Goal: Task Accomplishment & Management: Manage account settings

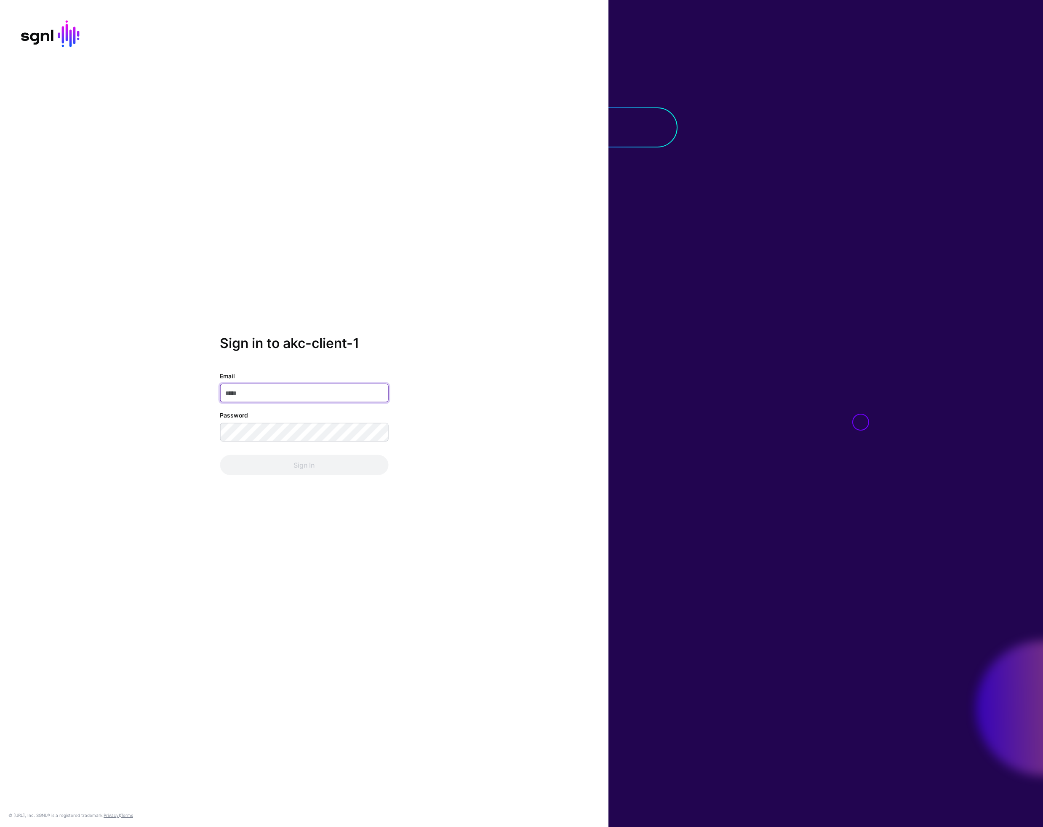
click at [294, 388] on input "Email" at bounding box center [304, 393] width 168 height 19
type input "**********"
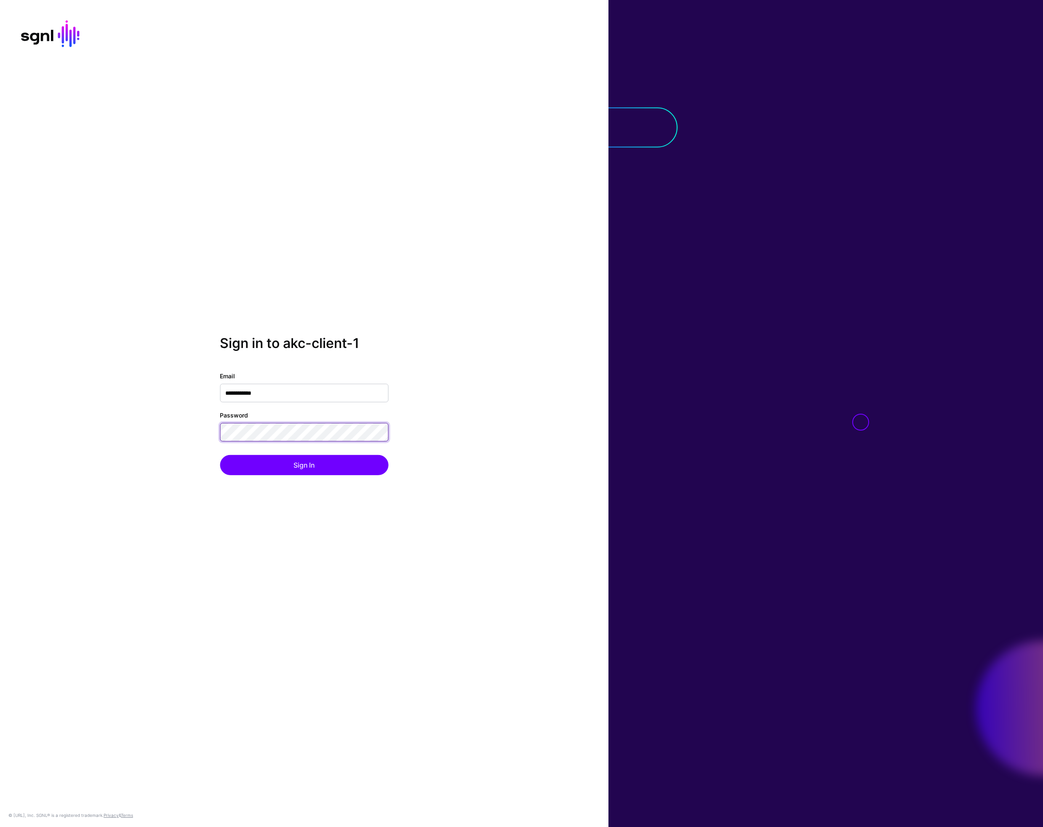
click at [220, 455] on button "Sign In" at bounding box center [304, 465] width 168 height 20
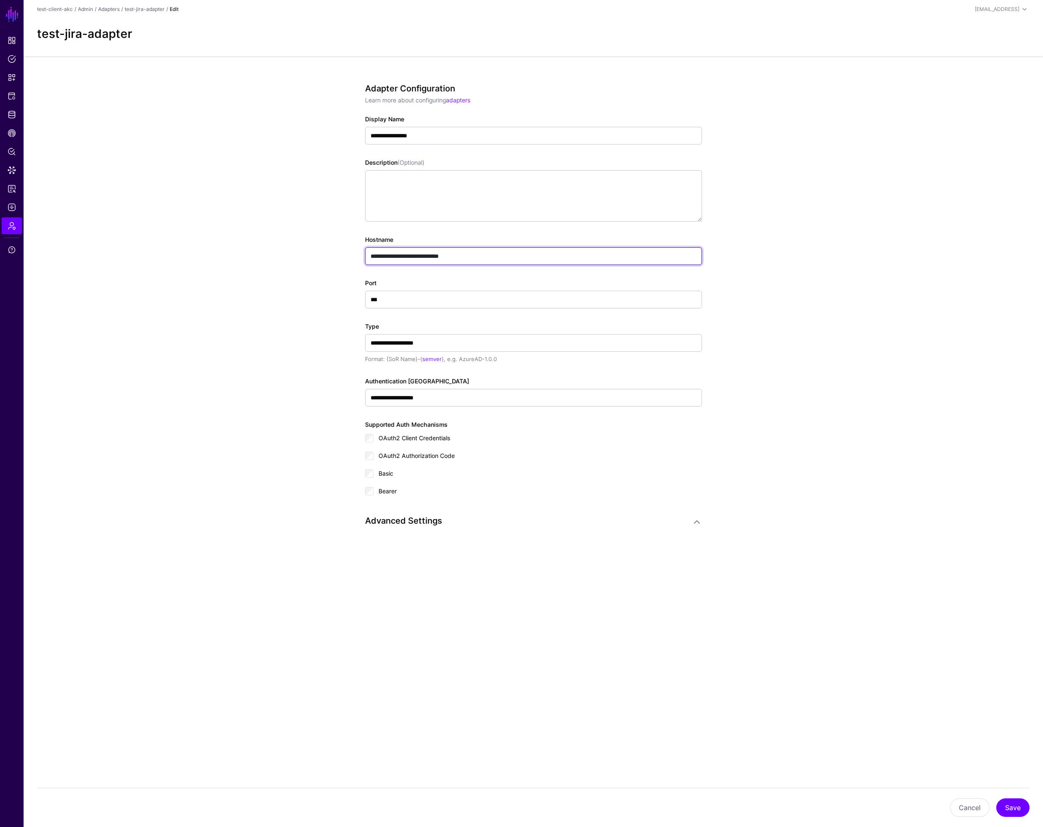
click at [480, 255] on input "**********" at bounding box center [533, 256] width 337 height 18
paste input "**********"
drag, startPoint x: 483, startPoint y: 254, endPoint x: 517, endPoint y: 256, distance: 33.7
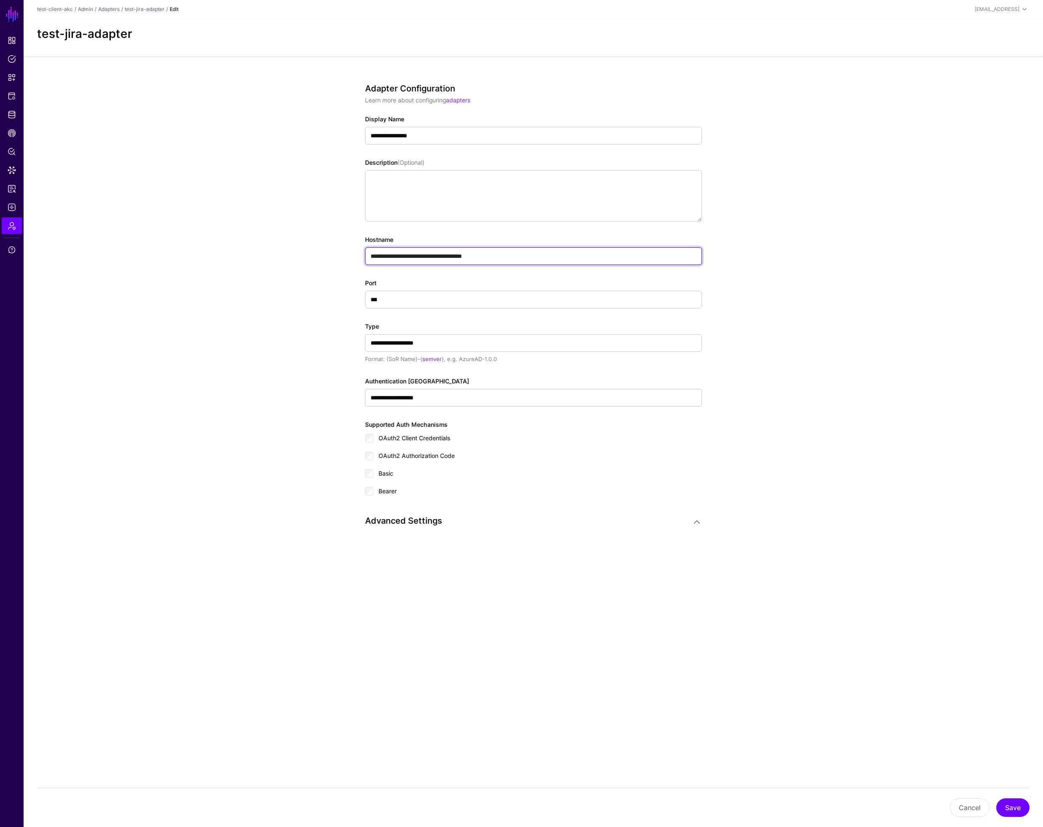
click at [517, 256] on input "**********" at bounding box center [533, 256] width 337 height 18
type input "**********"
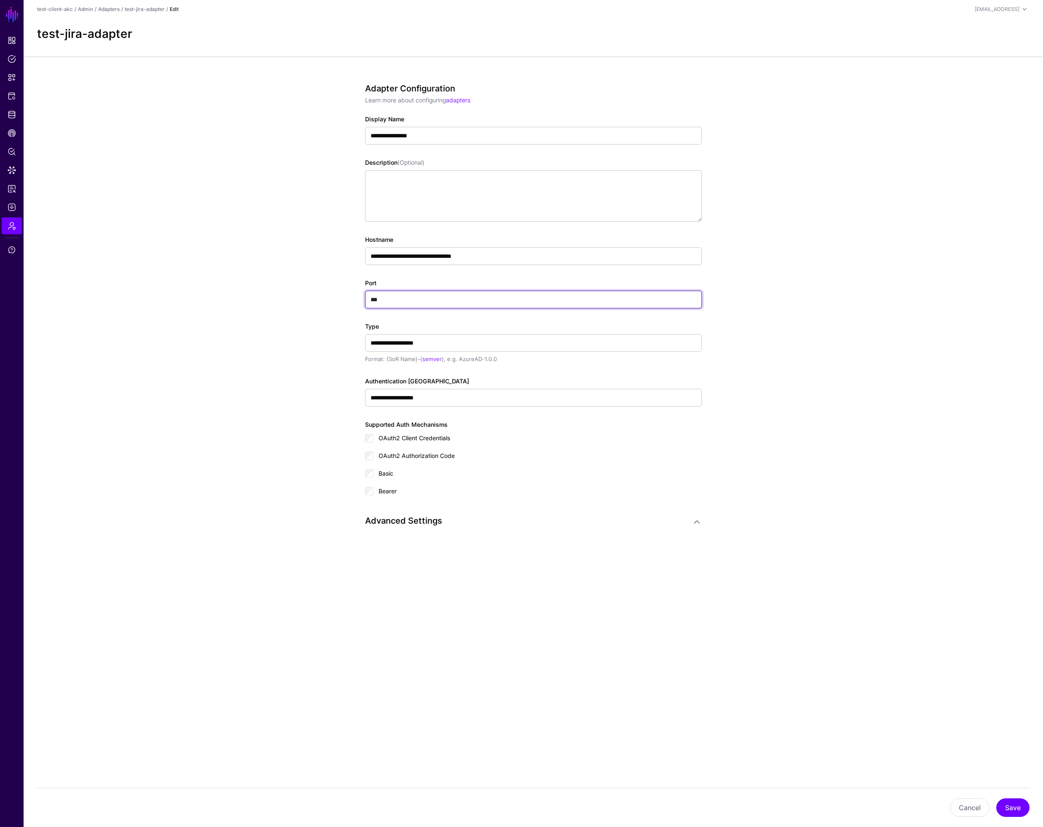
drag, startPoint x: 393, startPoint y: 298, endPoint x: 340, endPoint y: 299, distance: 53.9
click at [340, 299] on div "**********" at bounding box center [533, 334] width 391 height 556
paste input "**"
type input "*****"
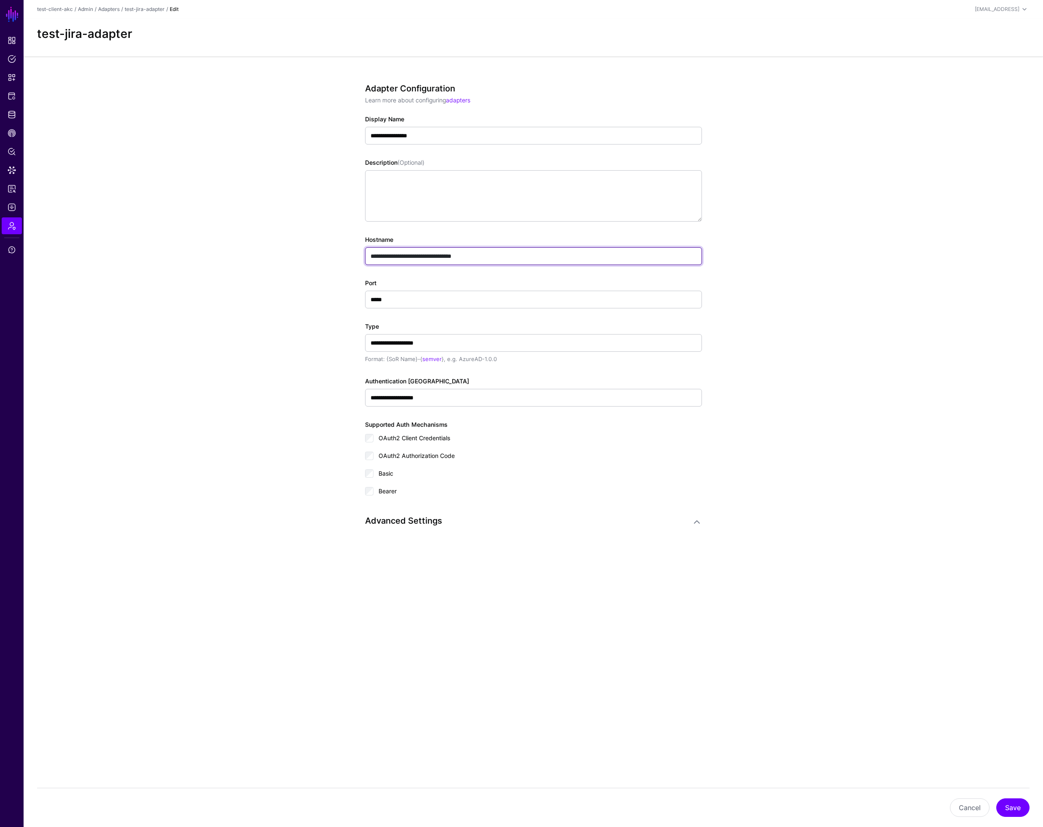
click at [505, 255] on input "**********" at bounding box center [533, 256] width 337 height 18
type input "**********"
click at [1017, 807] on button "Save" at bounding box center [1013, 807] width 33 height 19
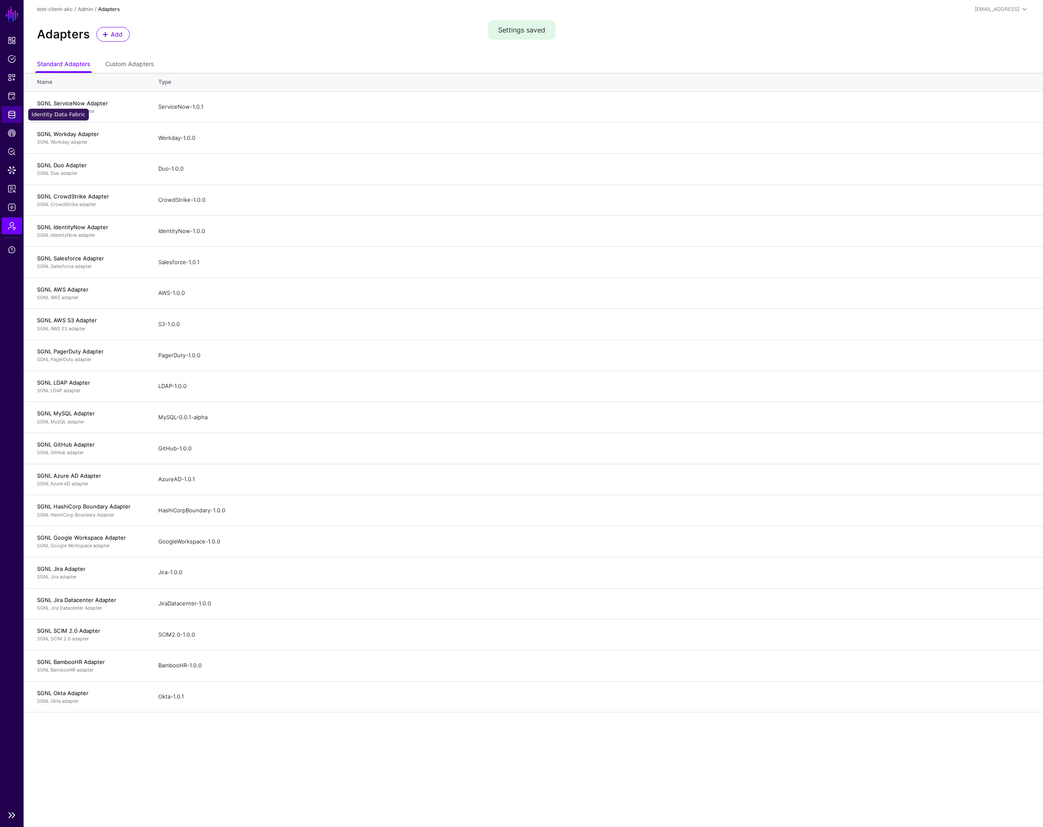
click at [13, 113] on span "Identity Data Fabric" at bounding box center [12, 114] width 8 height 8
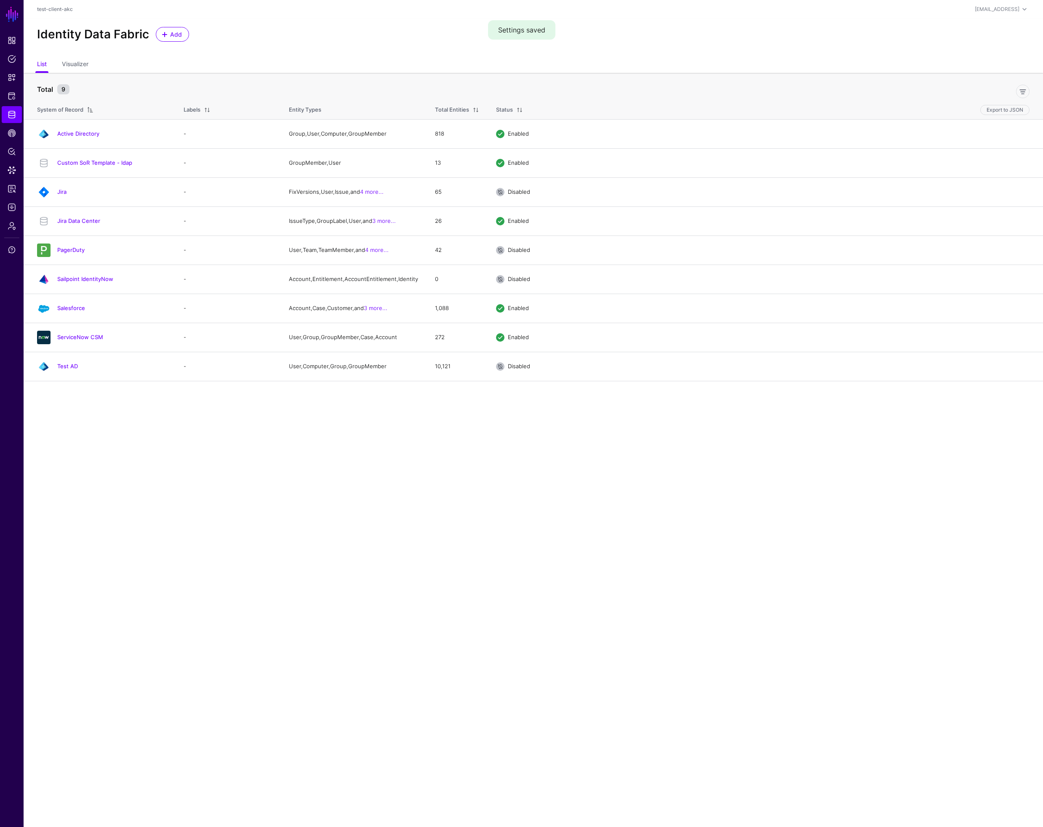
click at [88, 221] on link "Jira Data Center" at bounding box center [78, 220] width 43 height 7
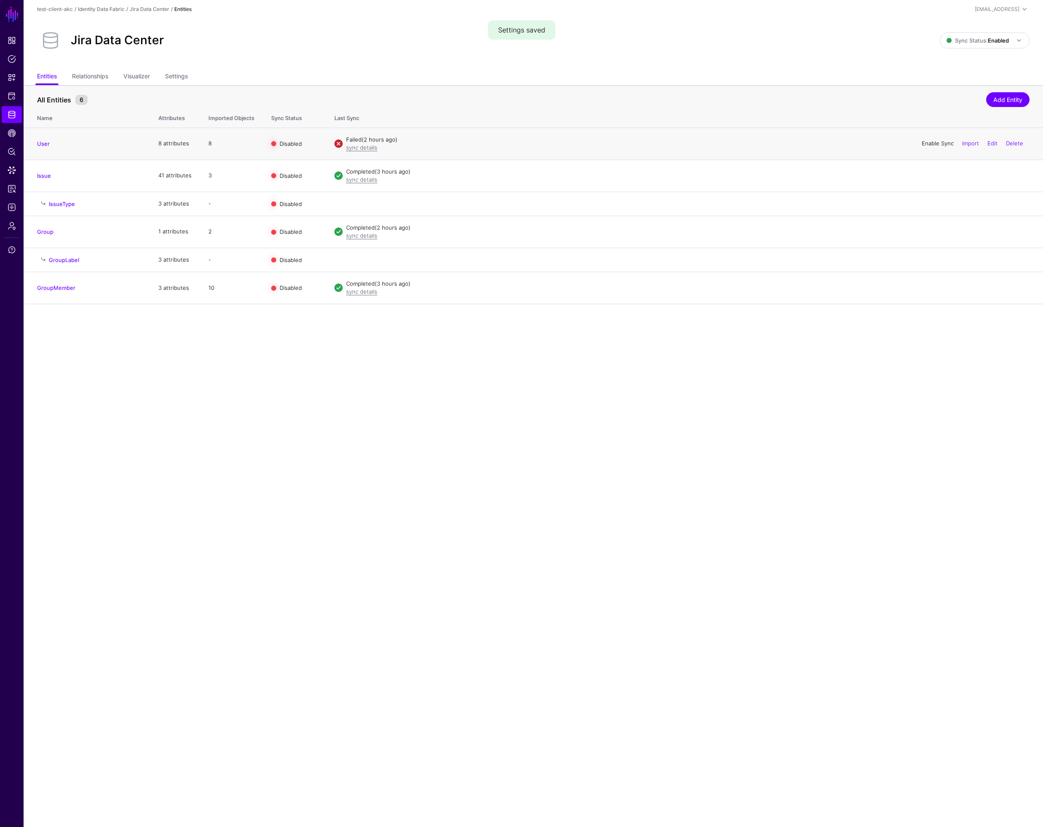
click at [940, 143] on link "Enable Sync" at bounding box center [938, 143] width 32 height 7
click at [355, 146] on link "sync details" at bounding box center [361, 147] width 31 height 7
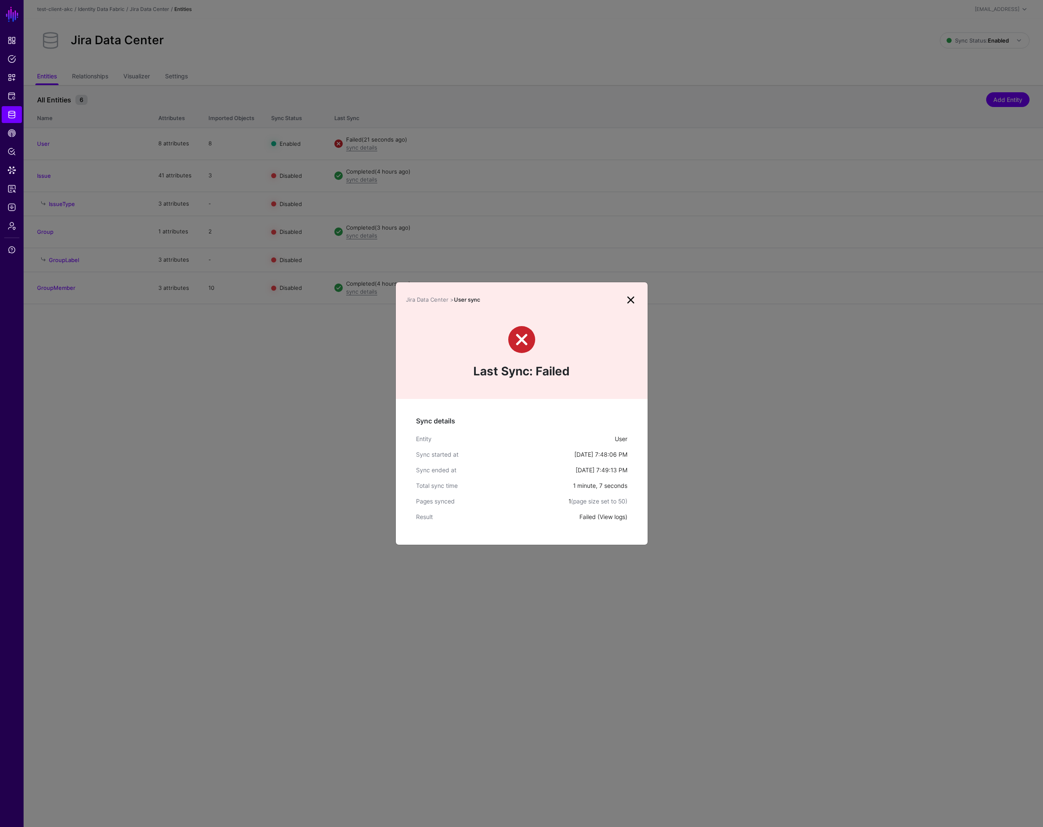
click at [612, 516] on link "View logs" at bounding box center [613, 516] width 26 height 7
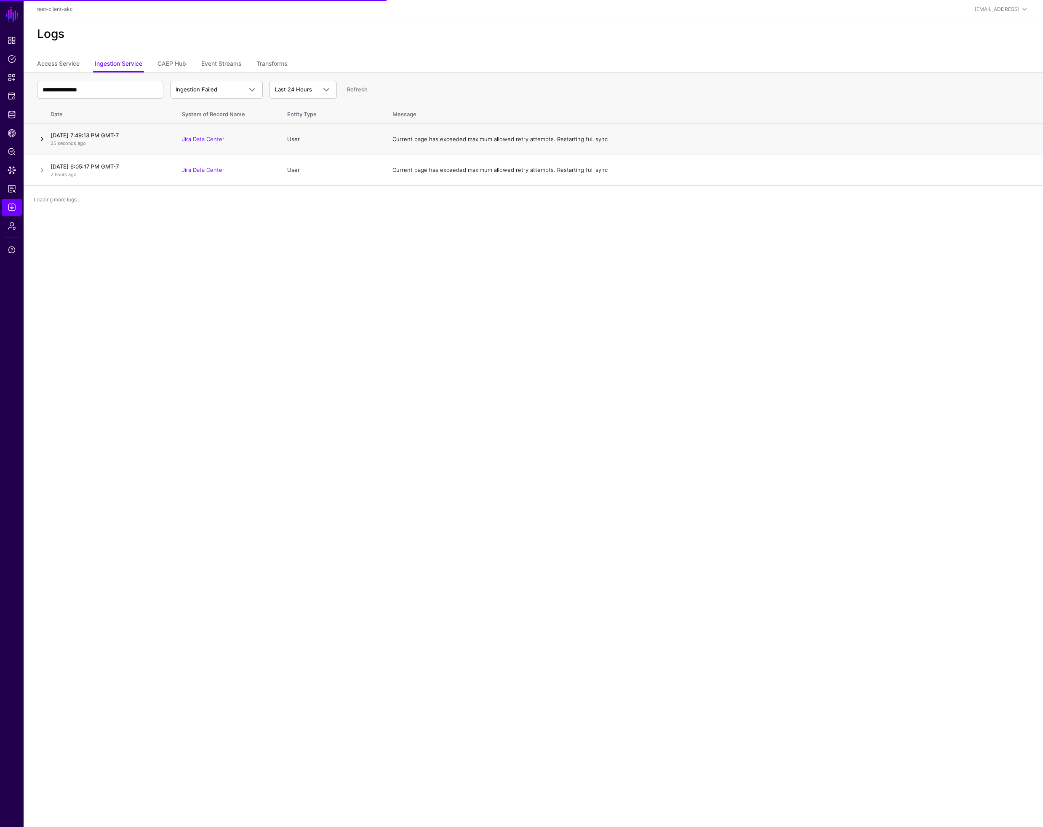
click at [42, 139] on link at bounding box center [42, 139] width 10 height 10
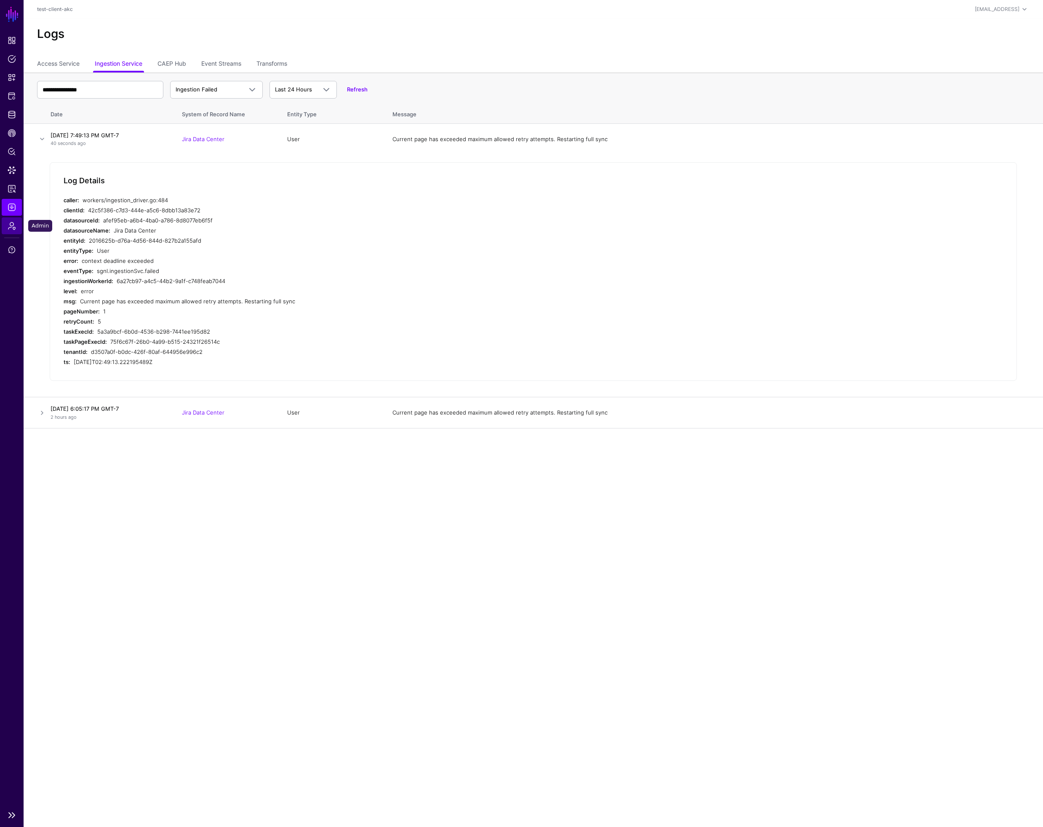
click at [14, 227] on span "Admin" at bounding box center [12, 226] width 8 height 8
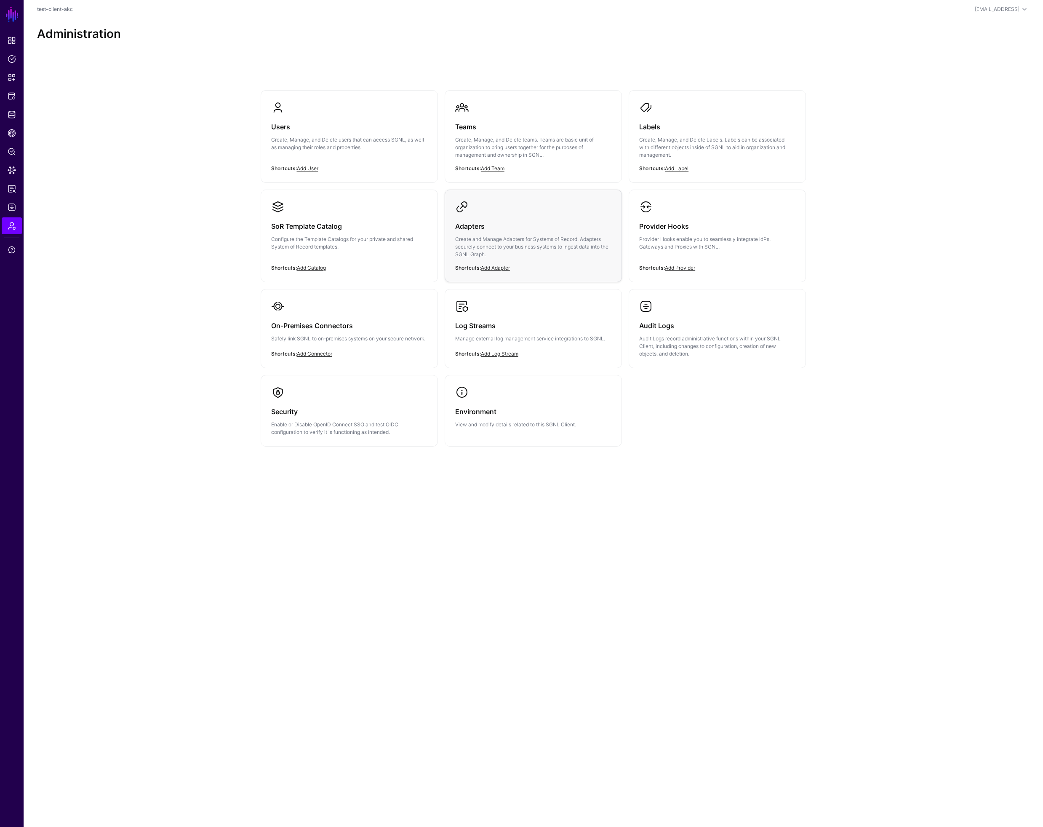
click at [514, 251] on p "Create and Manage Adapters for Systems of Record. Adapters securely connect to …" at bounding box center [533, 246] width 156 height 23
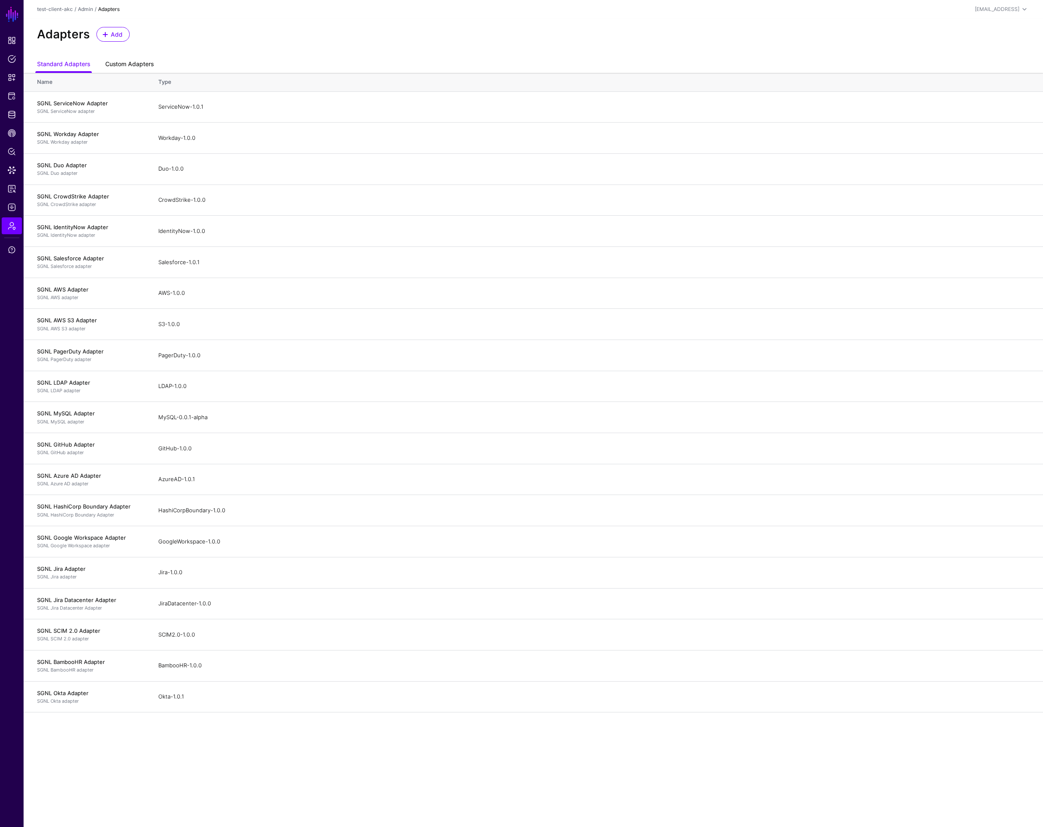
click at [136, 64] on link "Custom Adapters" at bounding box center [129, 65] width 48 height 16
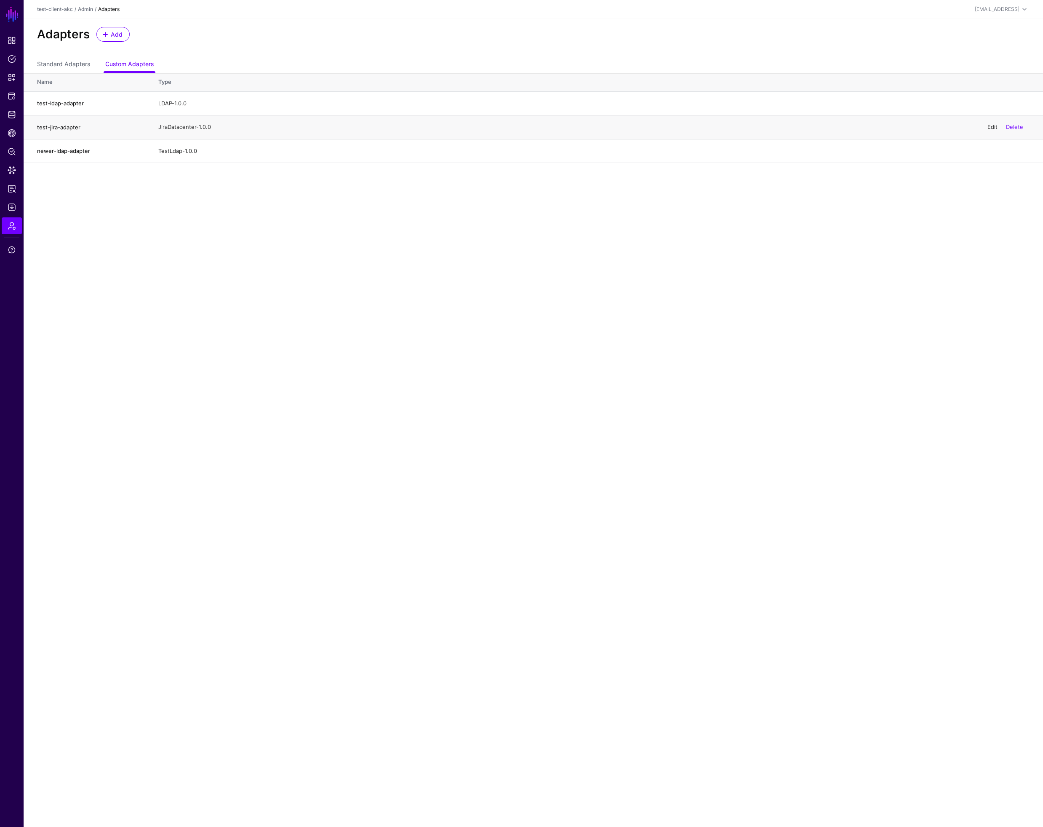
click at [991, 126] on link "Edit" at bounding box center [993, 126] width 10 height 7
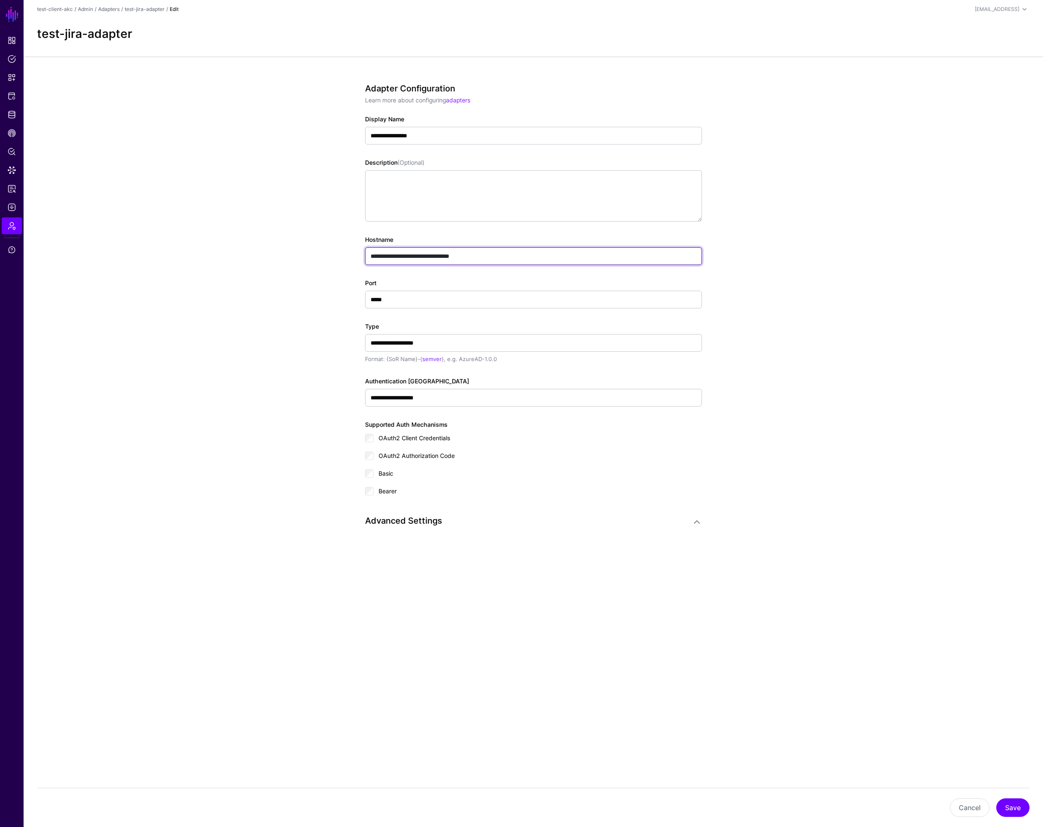
click at [501, 254] on input "**********" at bounding box center [533, 256] width 337 height 18
drag, startPoint x: 495, startPoint y: 255, endPoint x: 346, endPoint y: 254, distance: 149.1
click at [346, 254] on div "**********" at bounding box center [533, 334] width 391 height 556
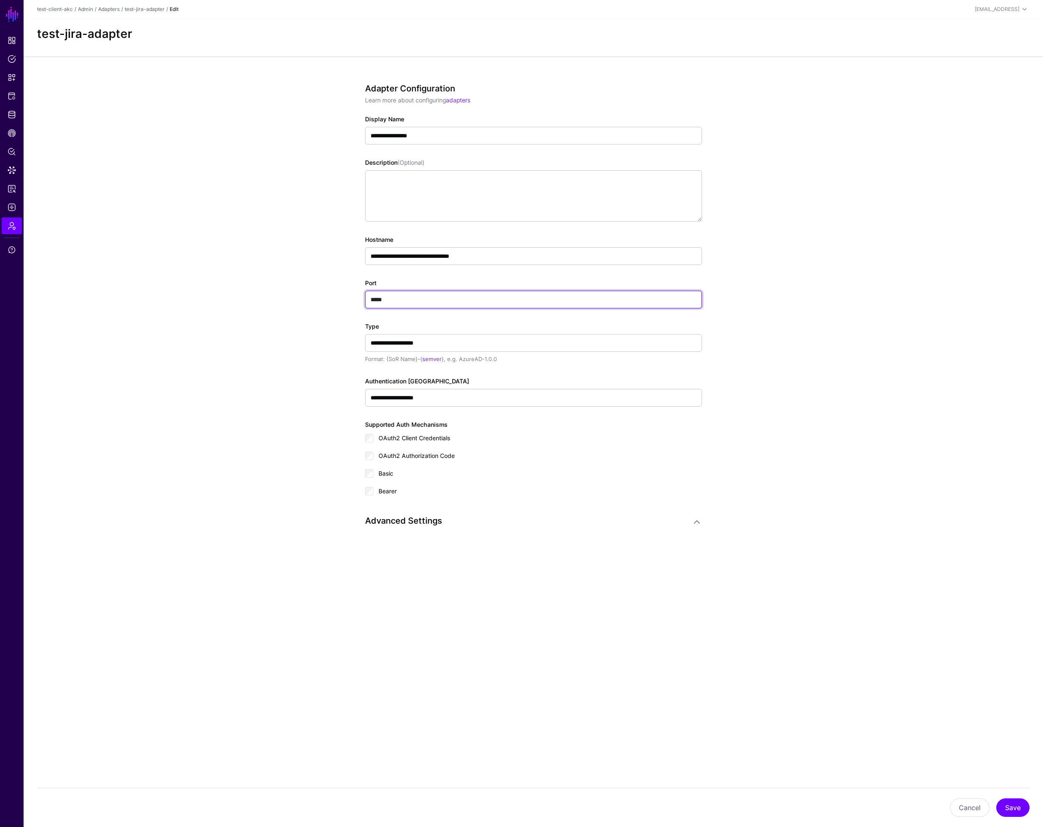
click at [427, 301] on input "*****" at bounding box center [533, 300] width 337 height 18
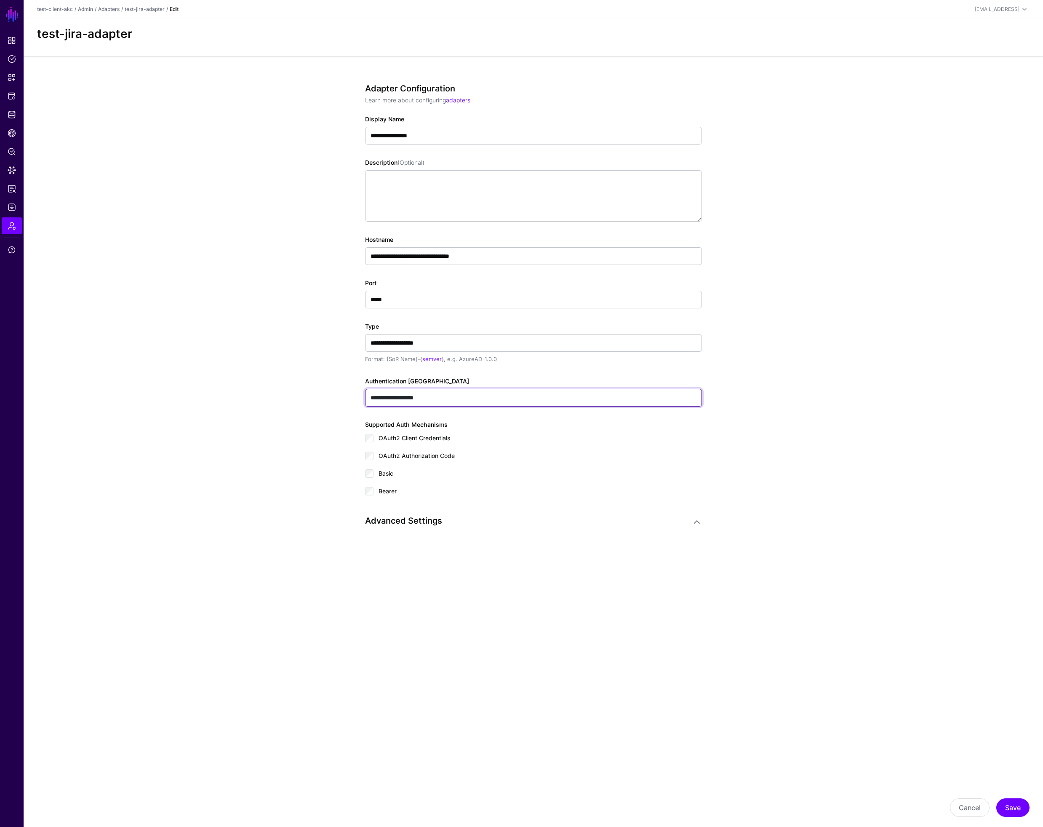
click at [451, 405] on input "**********" at bounding box center [533, 398] width 337 height 18
paste input "**********"
type input "**********"
click at [503, 431] on div "Supported Auth Mechanisms OAuth2 Client Credentials OAuth2 Authorization Code B…" at bounding box center [533, 461] width 337 height 82
click at [696, 521] on link at bounding box center [697, 522] width 10 height 10
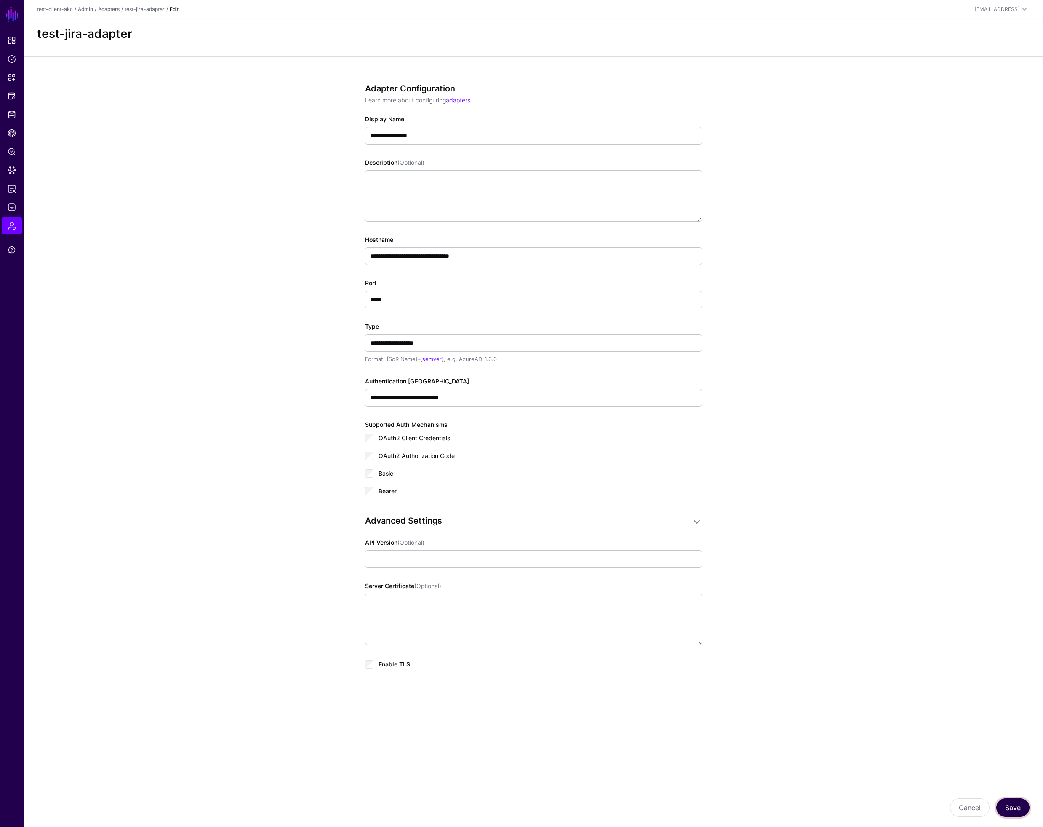
click at [1014, 810] on button "Save" at bounding box center [1013, 807] width 33 height 19
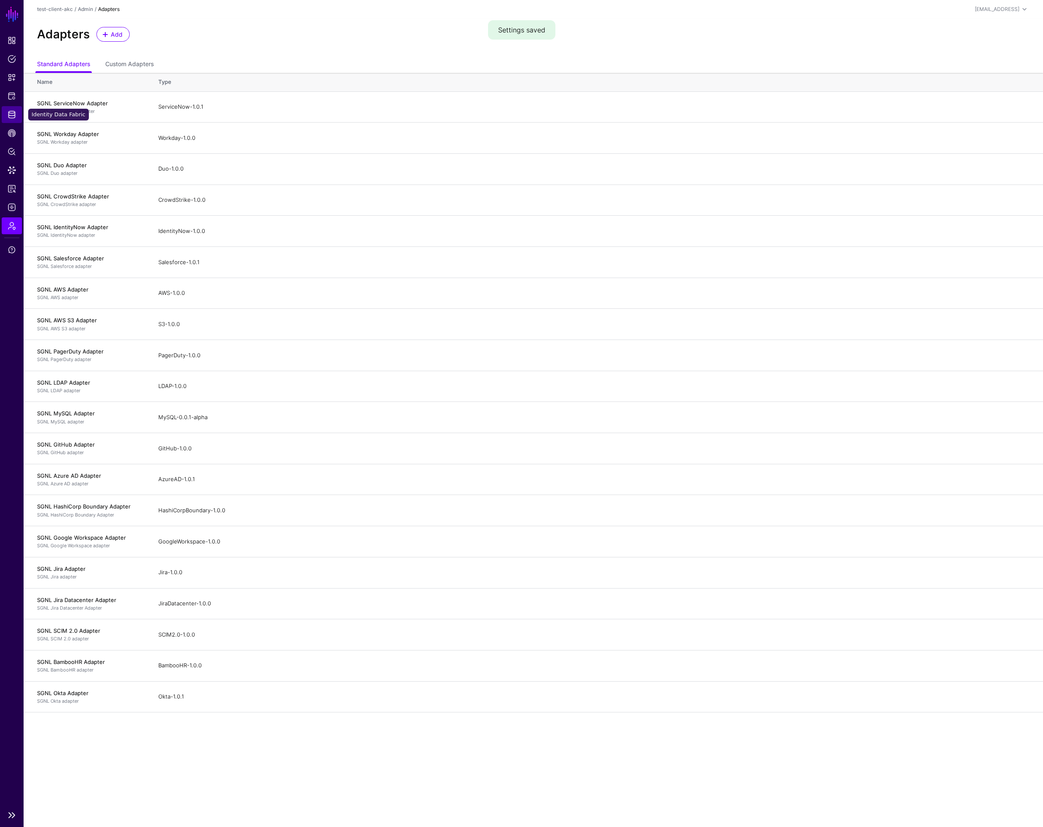
click at [11, 116] on span "Identity Data Fabric" at bounding box center [12, 114] width 8 height 8
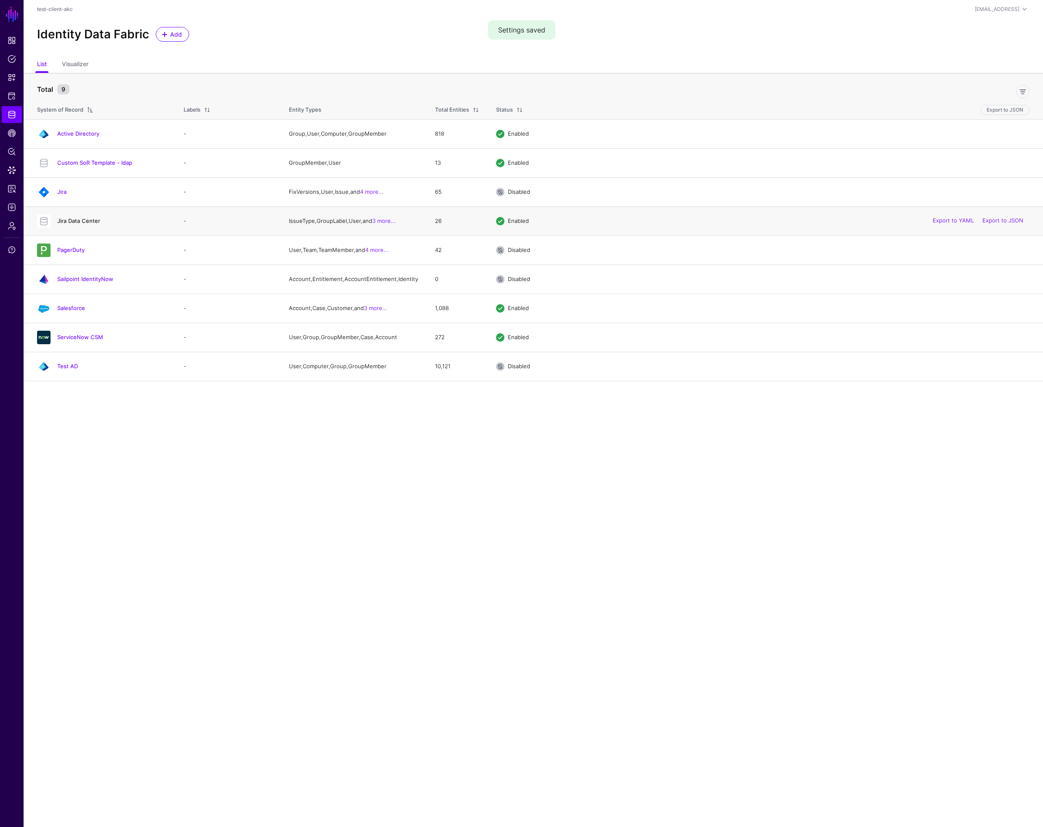
click at [87, 221] on link "Jira Data Center" at bounding box center [78, 220] width 43 height 7
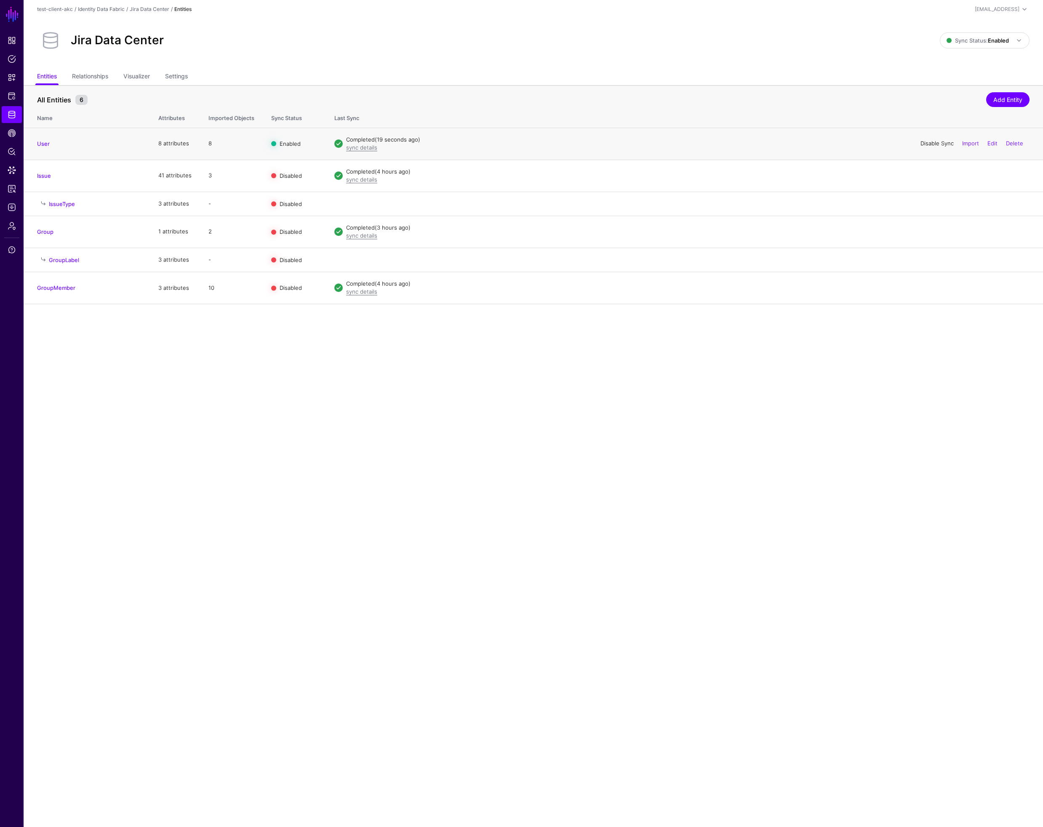
click at [932, 142] on link "Disable Sync" at bounding box center [937, 143] width 33 height 7
click at [935, 177] on link "Enable Sync" at bounding box center [938, 175] width 32 height 7
click at [923, 174] on link "Disable Sync" at bounding box center [937, 175] width 33 height 7
click at [928, 174] on link "Enable Sync" at bounding box center [938, 175] width 32 height 7
click at [921, 174] on link "Disable Sync" at bounding box center [937, 175] width 33 height 7
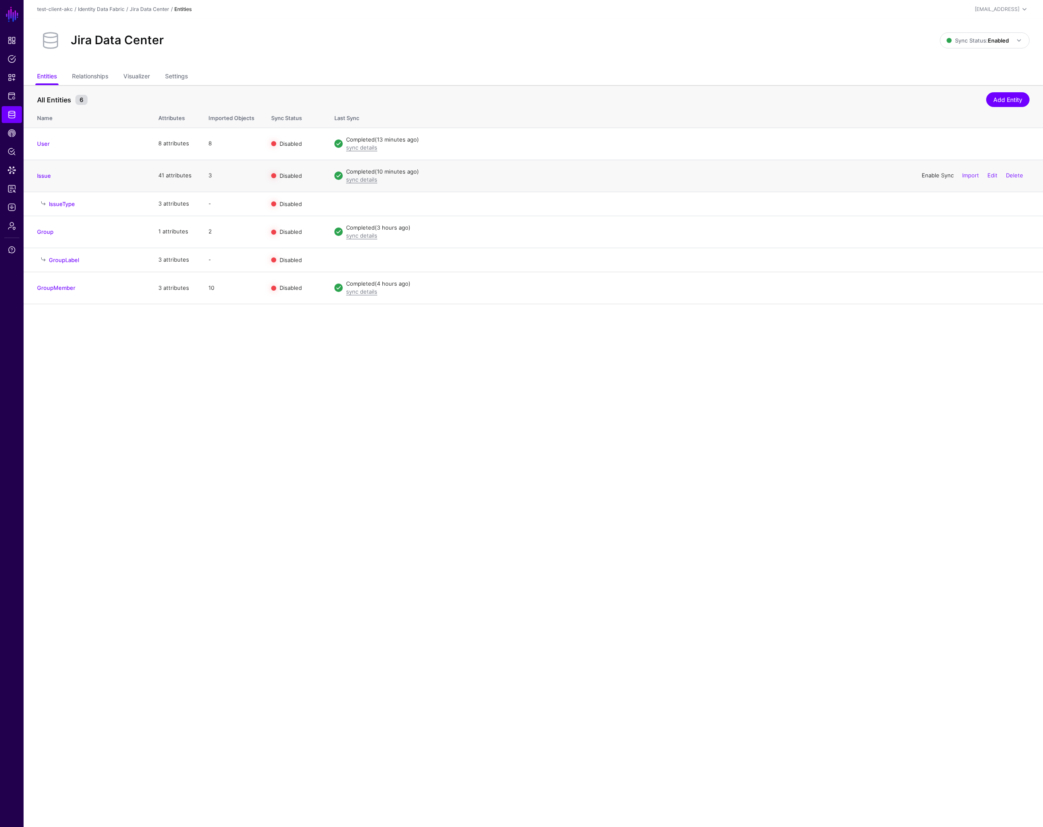
click at [922, 174] on link "Enable Sync" at bounding box center [938, 175] width 32 height 7
click at [47, 176] on link "Issue" at bounding box center [44, 175] width 14 height 7
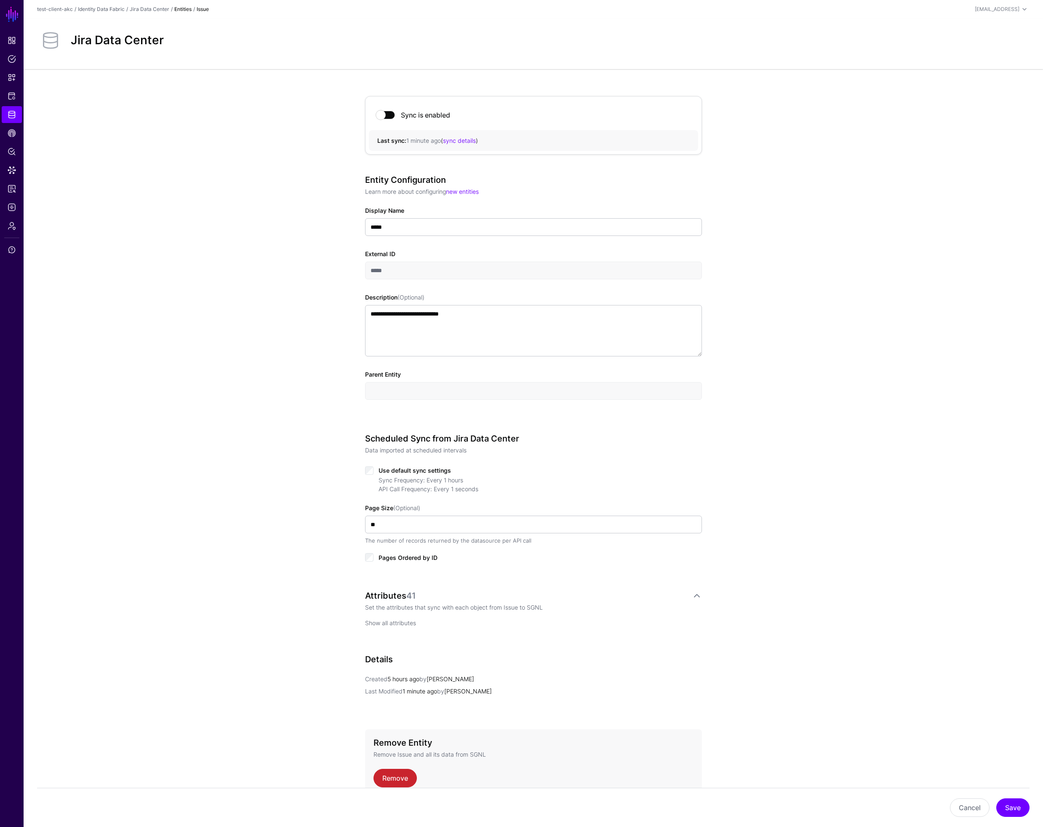
click at [400, 626] on link "Show all attributes" at bounding box center [390, 622] width 51 height 7
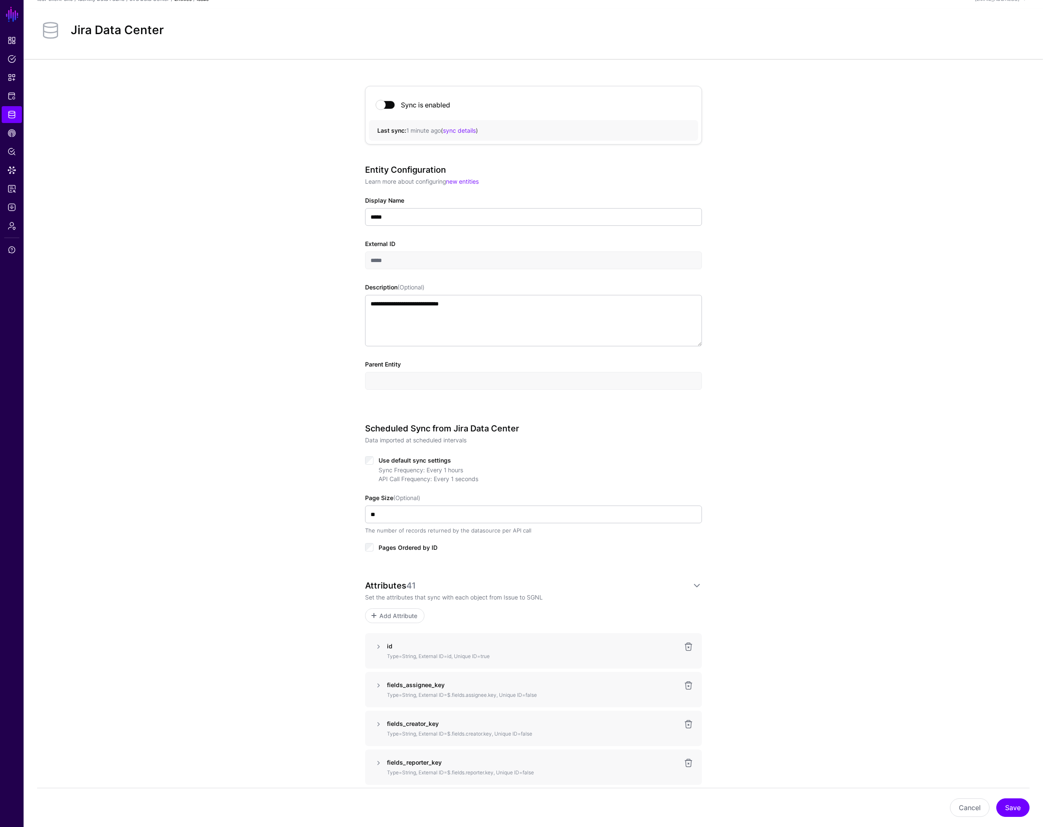
scroll to position [13, 0]
click at [379, 643] on link at bounding box center [379, 643] width 10 height 10
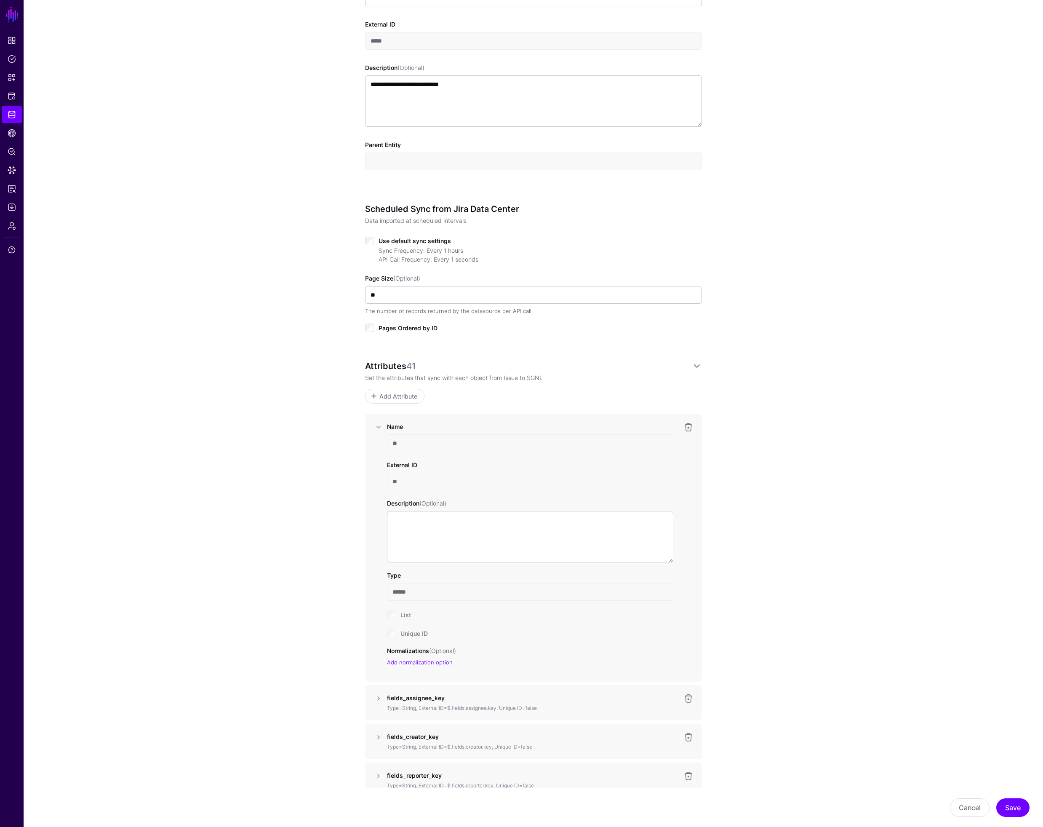
scroll to position [230, 0]
click at [378, 427] on link at bounding box center [379, 427] width 10 height 10
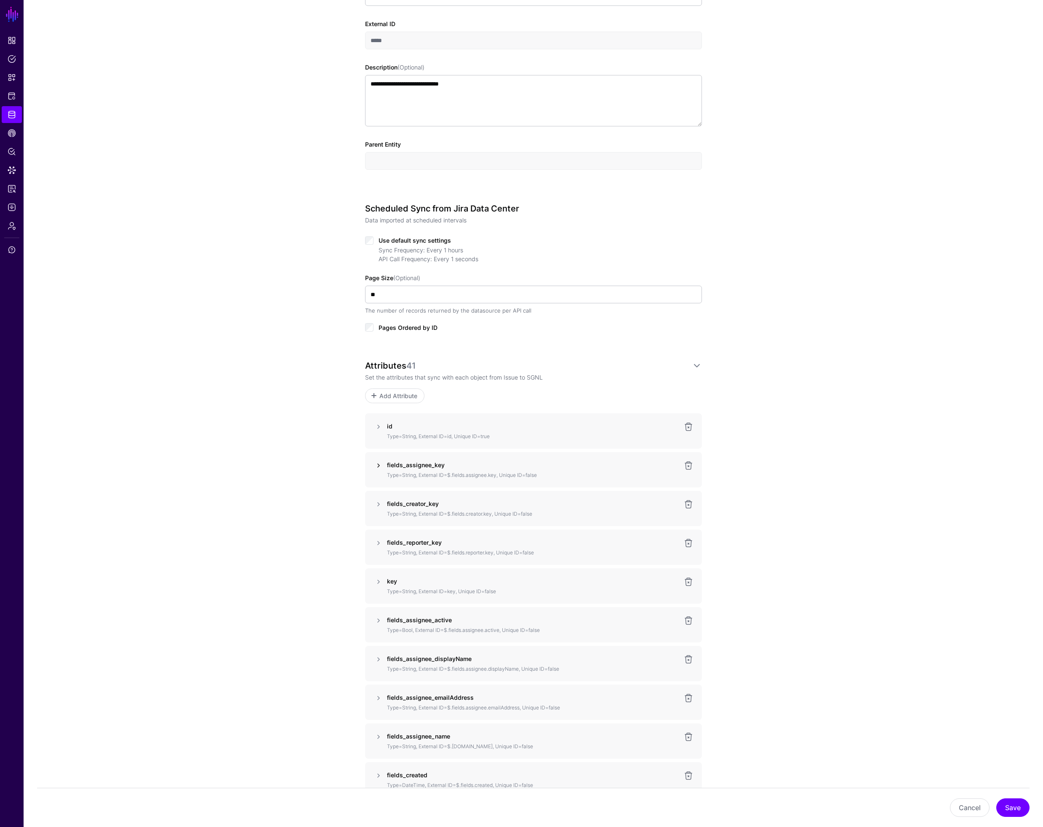
click at [377, 465] on link at bounding box center [379, 465] width 10 height 10
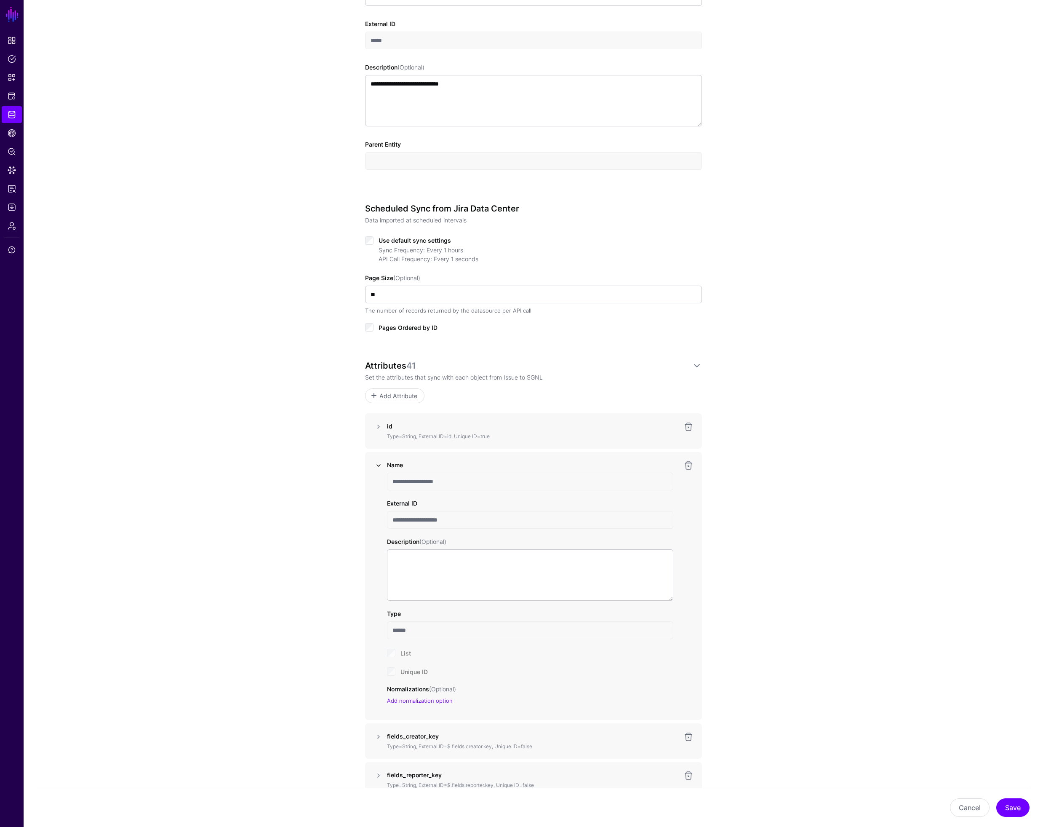
click at [377, 465] on link at bounding box center [379, 465] width 10 height 10
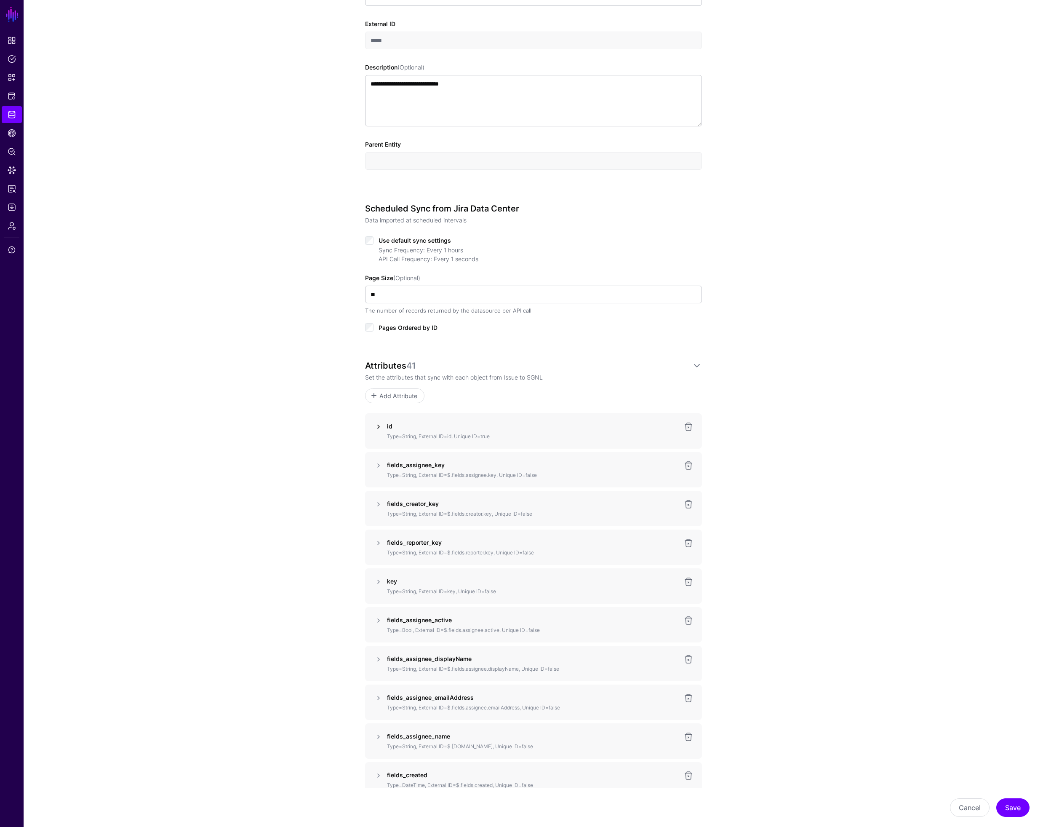
click at [377, 428] on link at bounding box center [379, 427] width 10 height 10
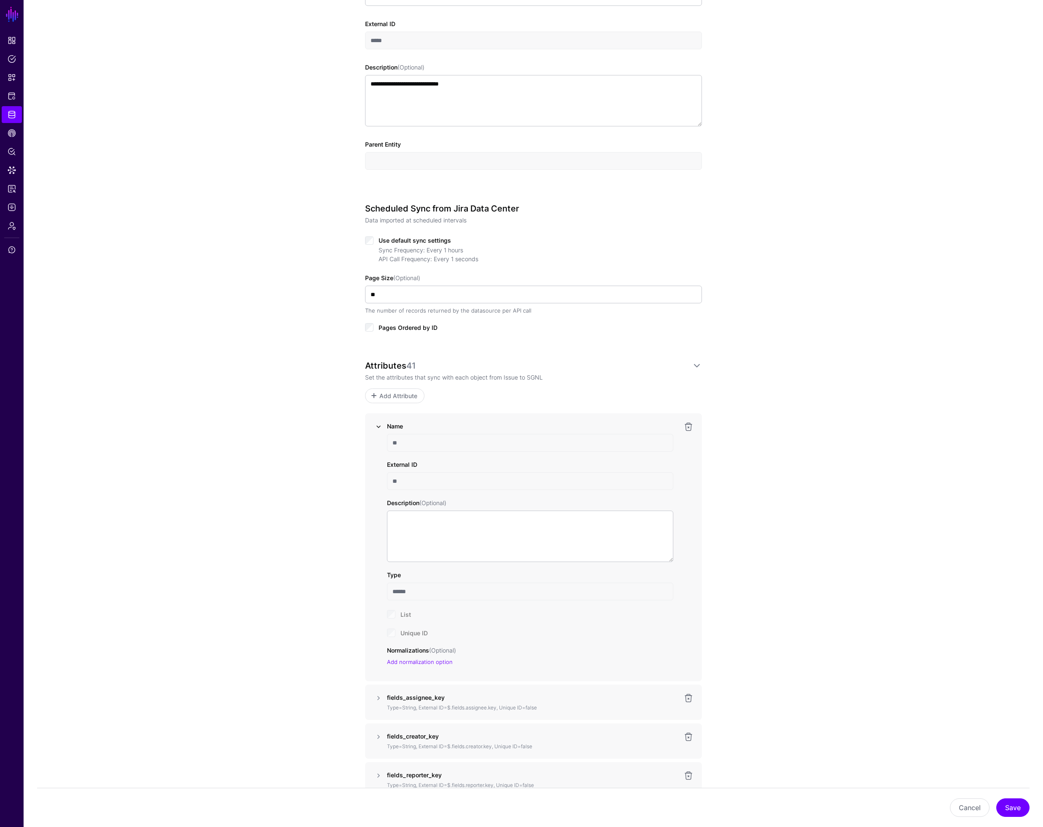
click at [377, 428] on link at bounding box center [379, 427] width 10 height 10
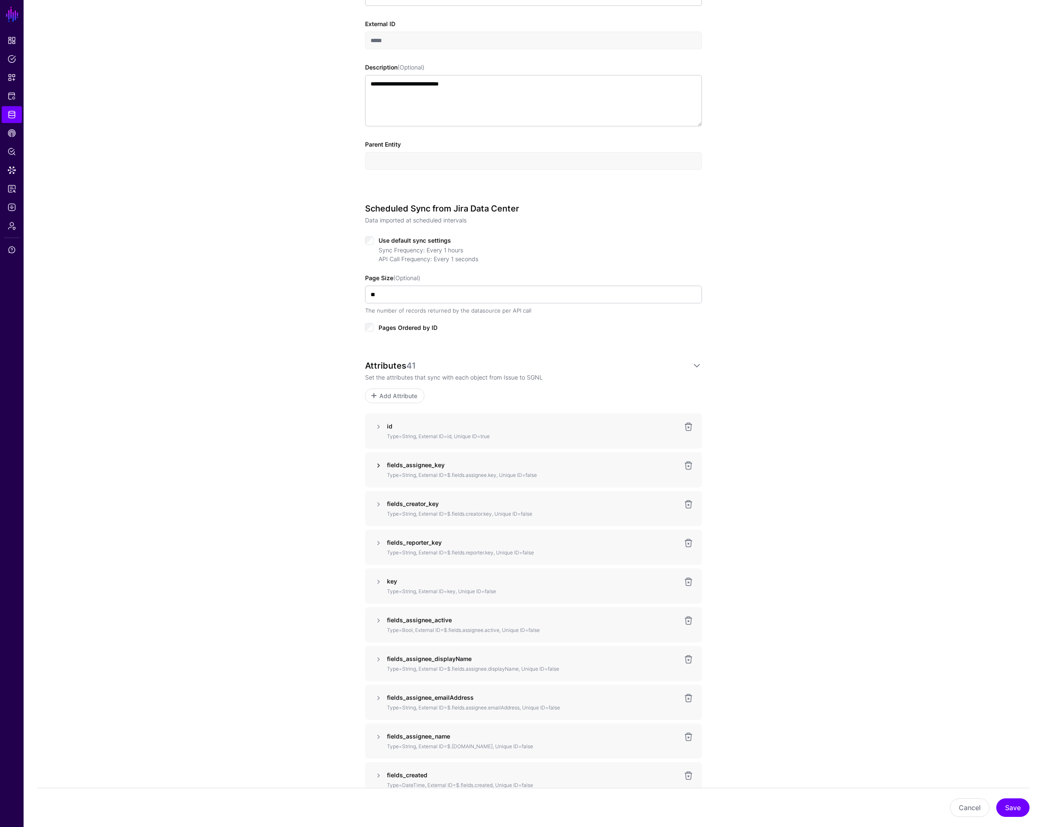
click at [378, 468] on link at bounding box center [379, 465] width 10 height 10
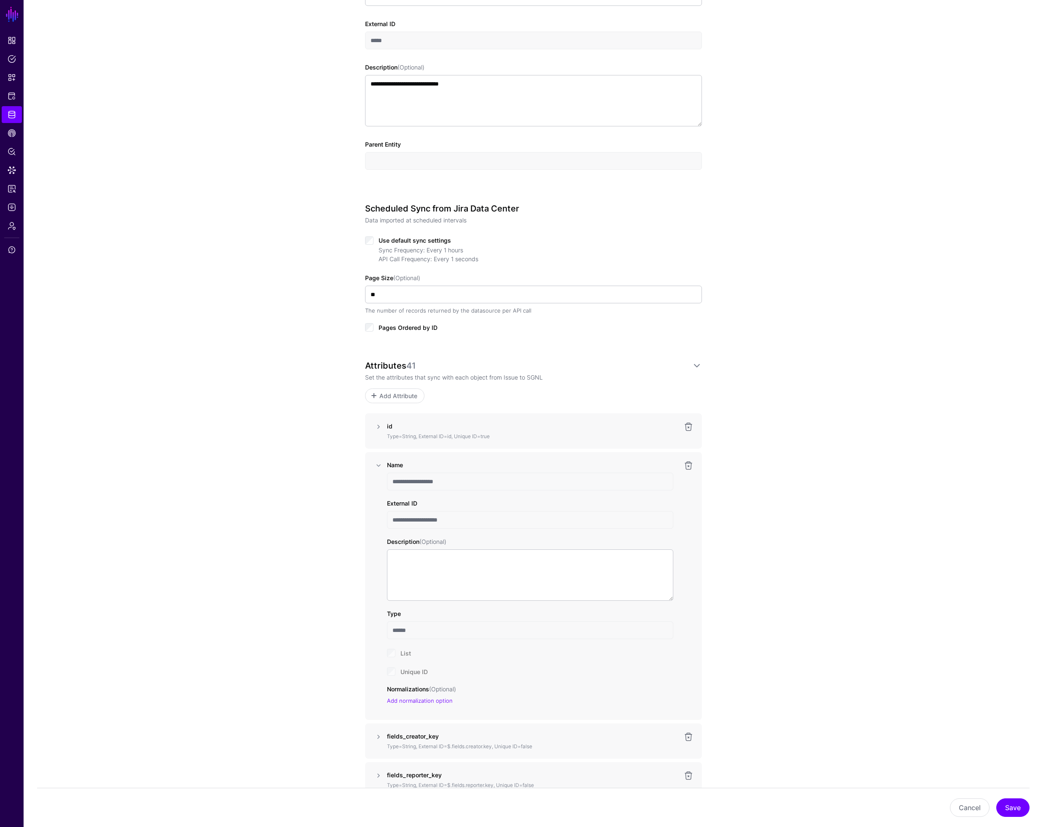
drag, startPoint x: 449, startPoint y: 480, endPoint x: 387, endPoint y: 477, distance: 62.8
click at [387, 477] on input "**********" at bounding box center [530, 482] width 286 height 18
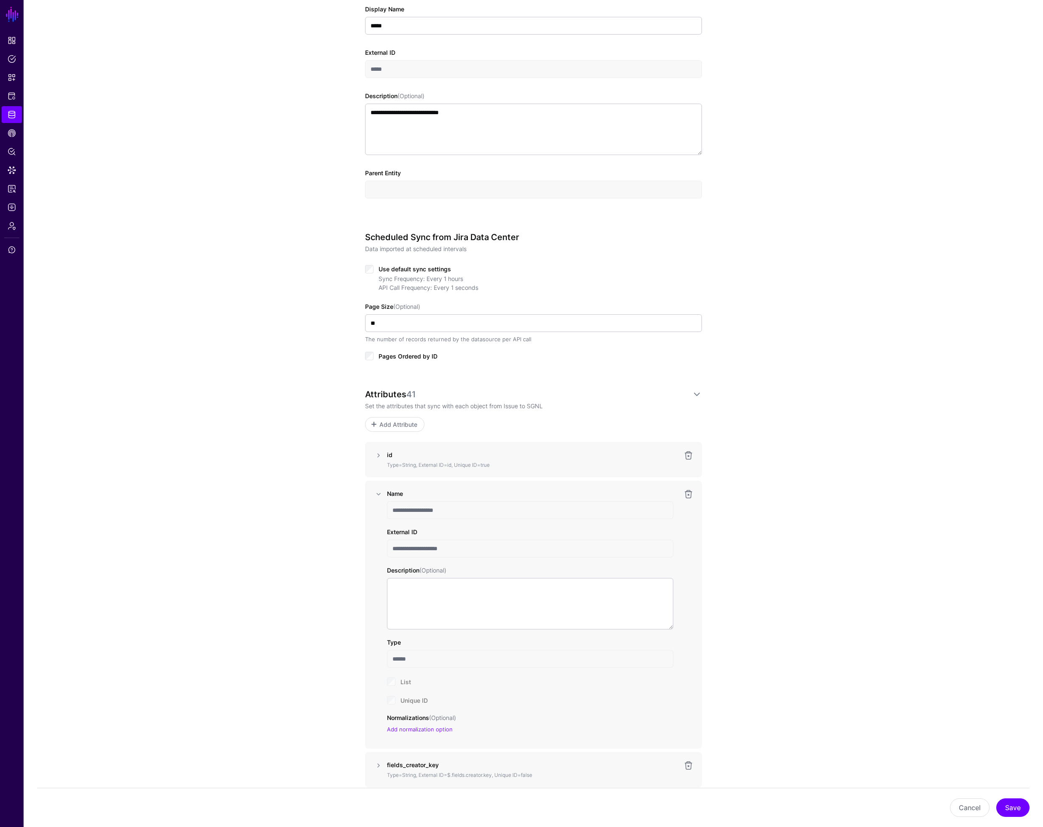
scroll to position [204, 0]
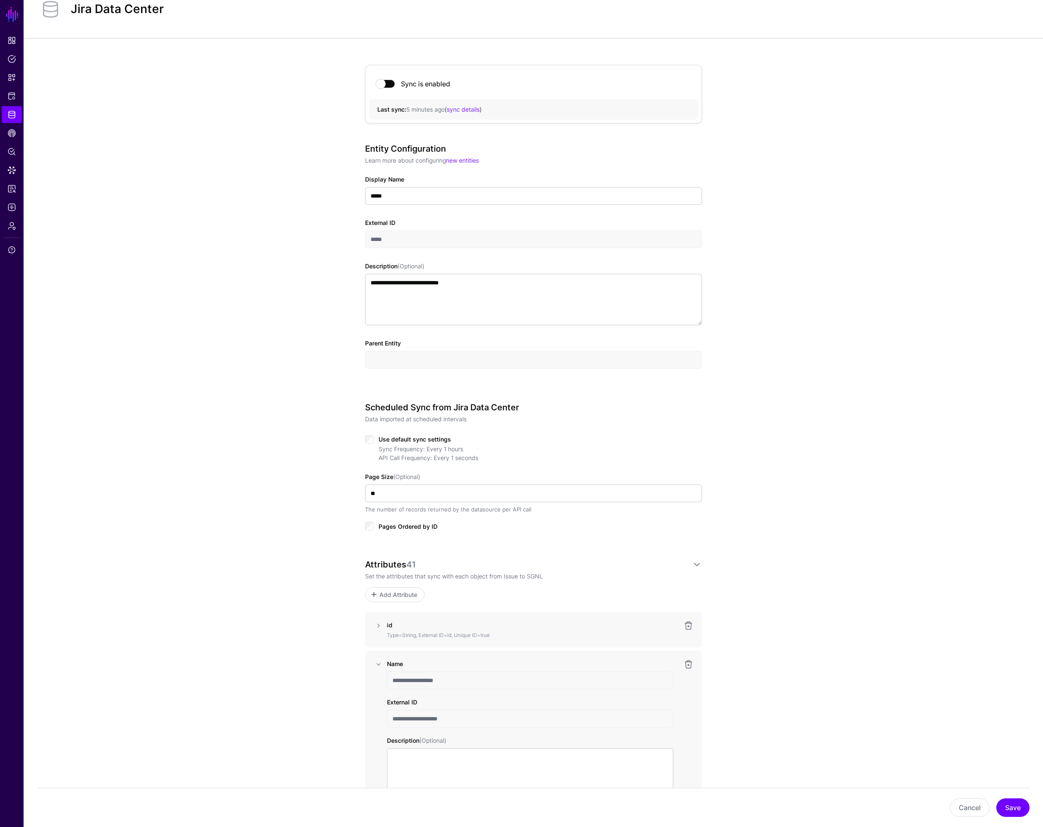
scroll to position [0, 0]
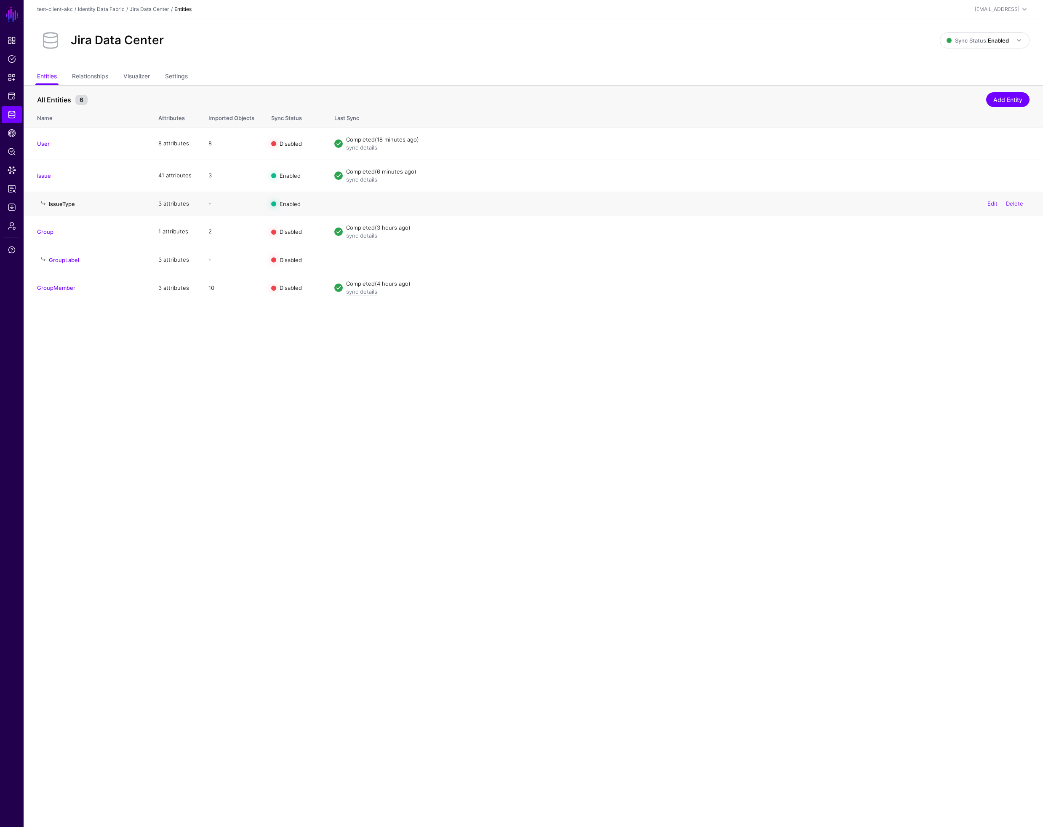
click at [61, 201] on link "IssueType" at bounding box center [62, 204] width 26 height 7
click at [936, 175] on link "Disable Sync" at bounding box center [937, 175] width 33 height 7
click at [65, 204] on link "IssueType" at bounding box center [62, 204] width 26 height 7
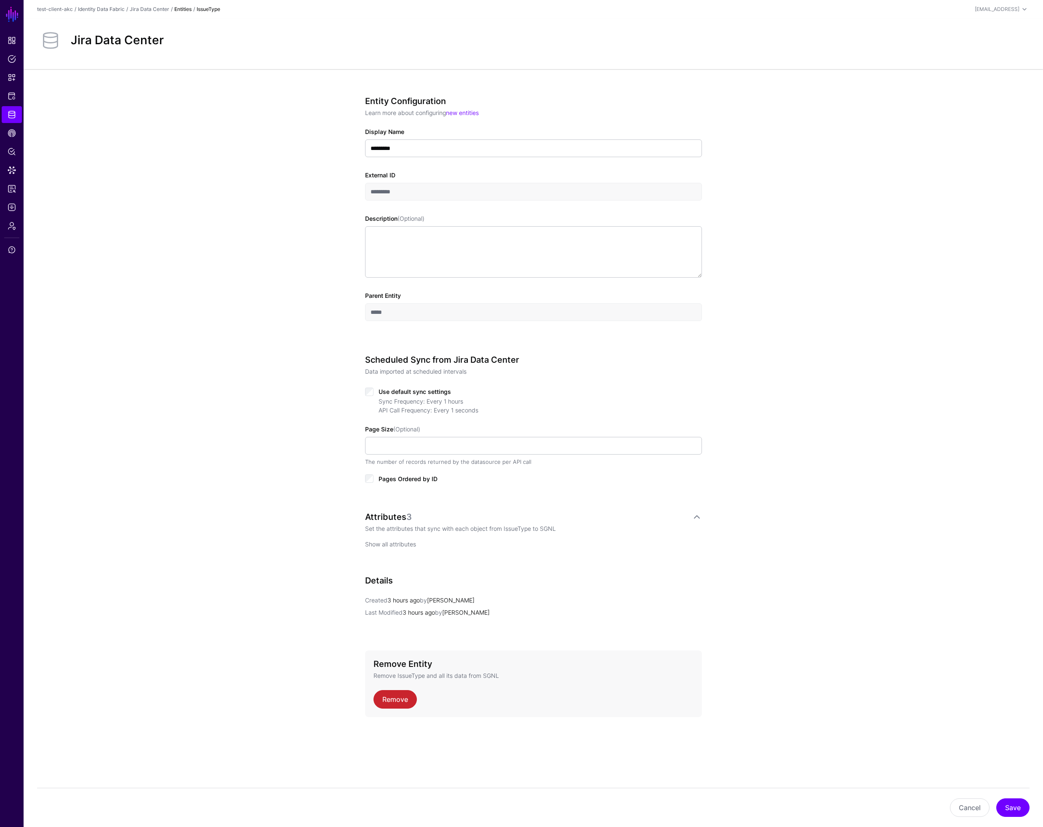
click at [391, 542] on link "Show all attributes" at bounding box center [390, 543] width 51 height 7
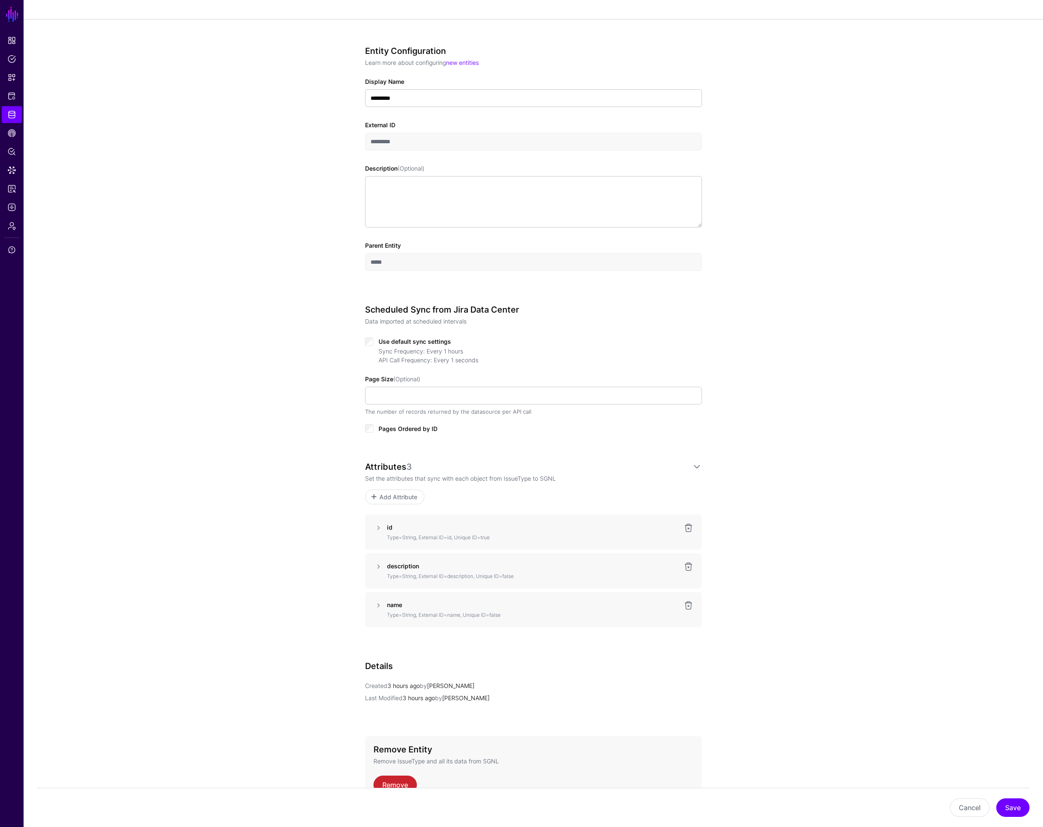
scroll to position [51, 0]
click at [379, 567] on link at bounding box center [379, 566] width 10 height 10
click at [425, 620] on input "**********" at bounding box center [530, 620] width 286 height 18
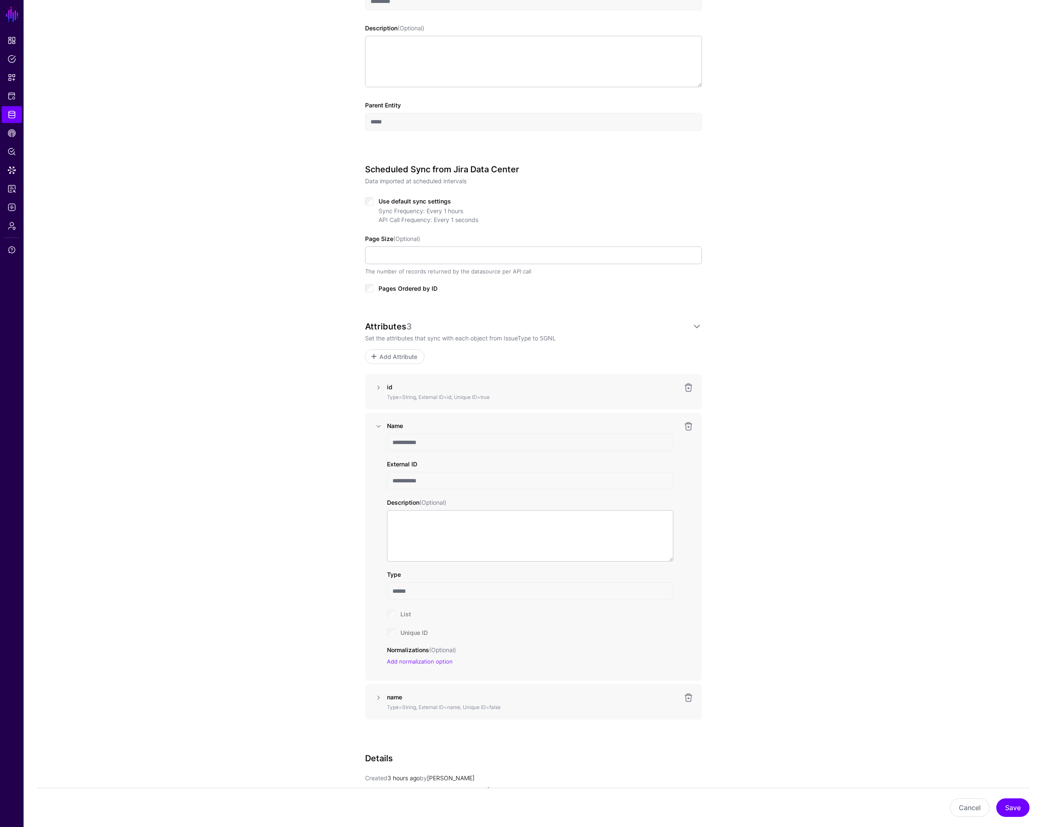
scroll to position [192, 0]
click at [688, 695] on link at bounding box center [689, 696] width 10 height 10
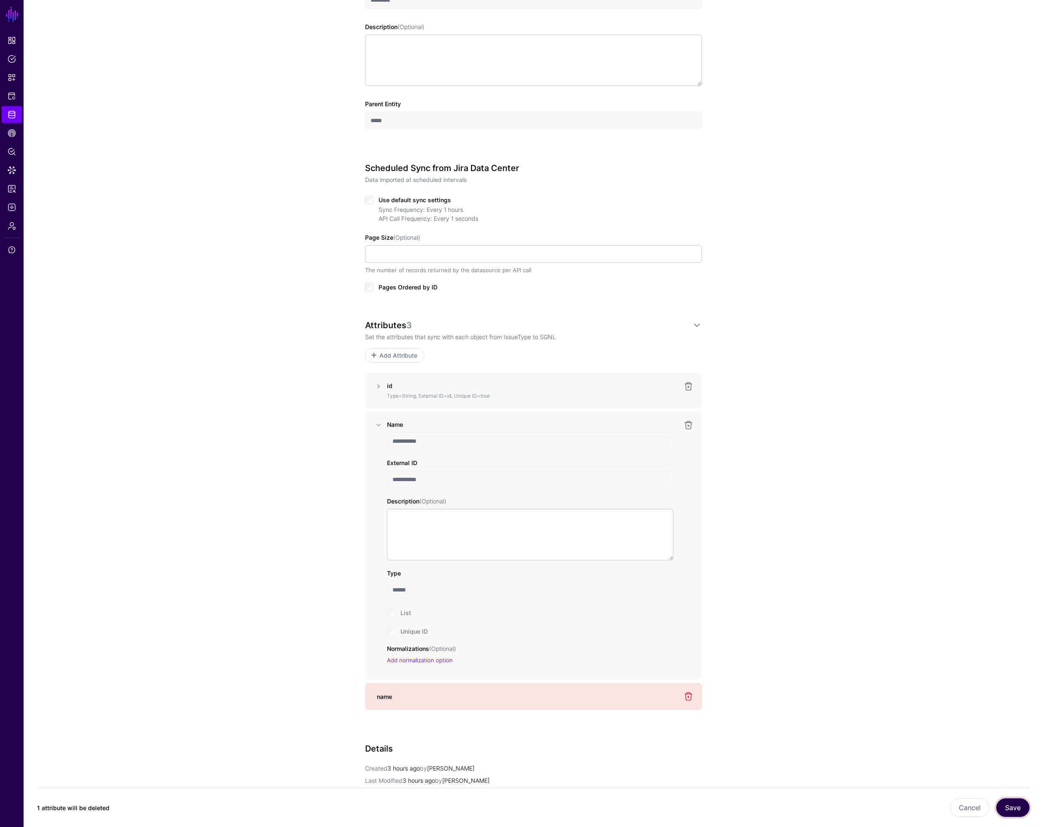
click at [1016, 809] on button "Save" at bounding box center [1013, 807] width 33 height 19
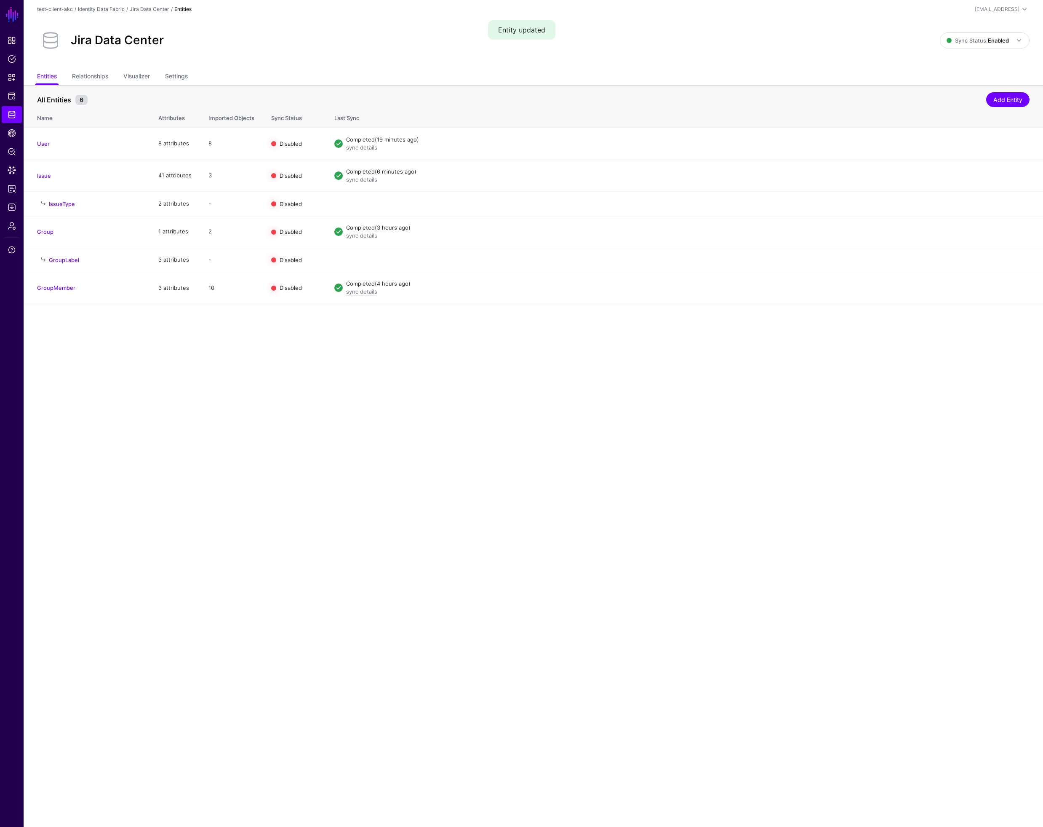
click at [67, 203] on link "IssueType" at bounding box center [62, 204] width 26 height 7
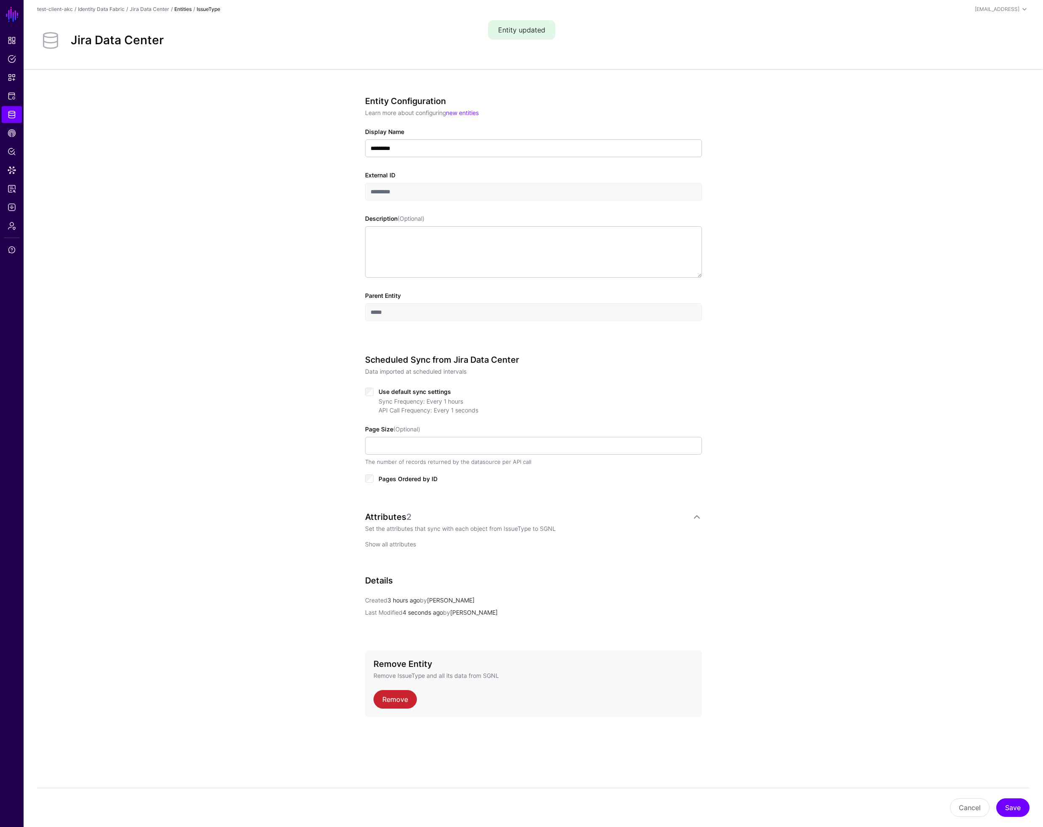
click at [397, 543] on link "Show all attributes" at bounding box center [390, 543] width 51 height 7
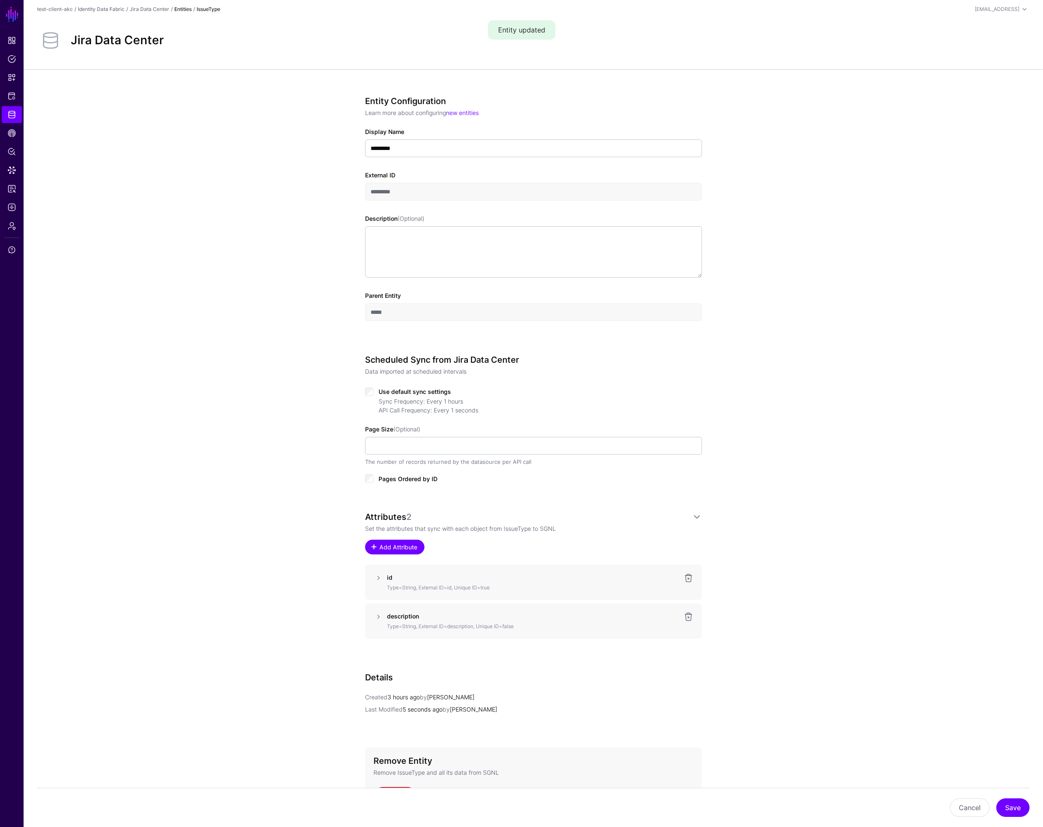
click at [397, 540] on link "Add Attribute" at bounding box center [394, 547] width 59 height 15
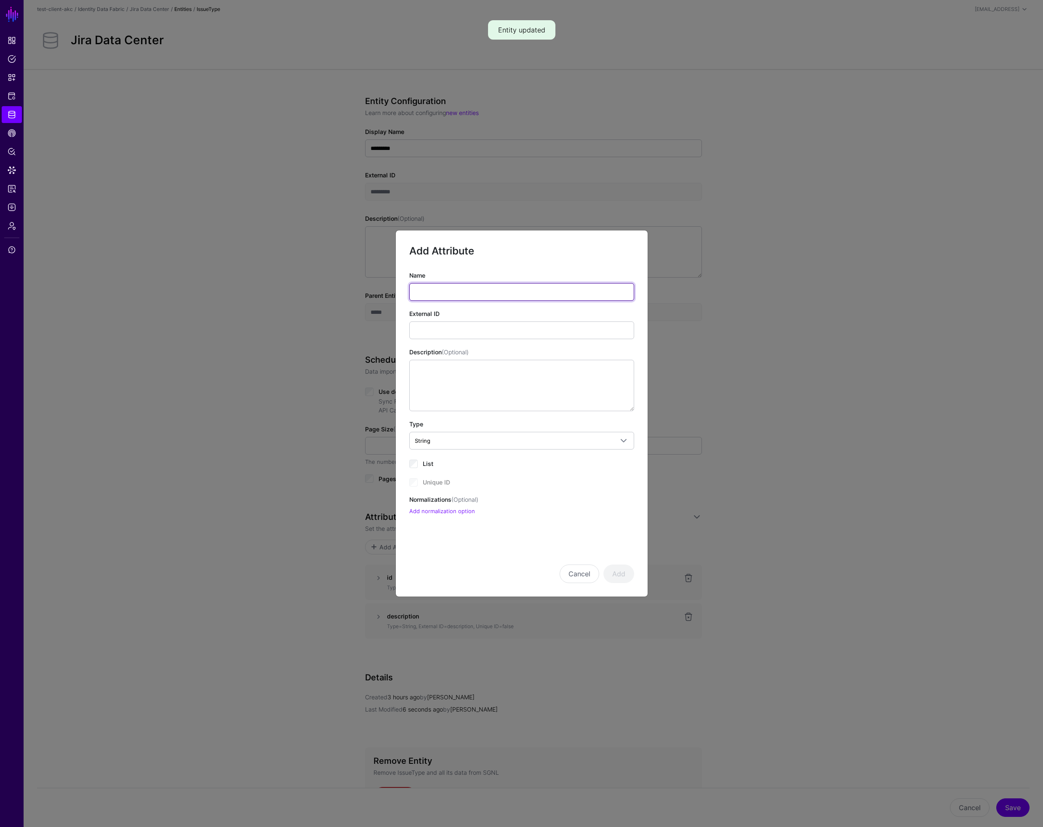
click at [442, 292] on input "Name" at bounding box center [521, 292] width 225 height 18
type input "*"
type input "**********"
click at [432, 328] on input "External ID" at bounding box center [521, 330] width 225 height 18
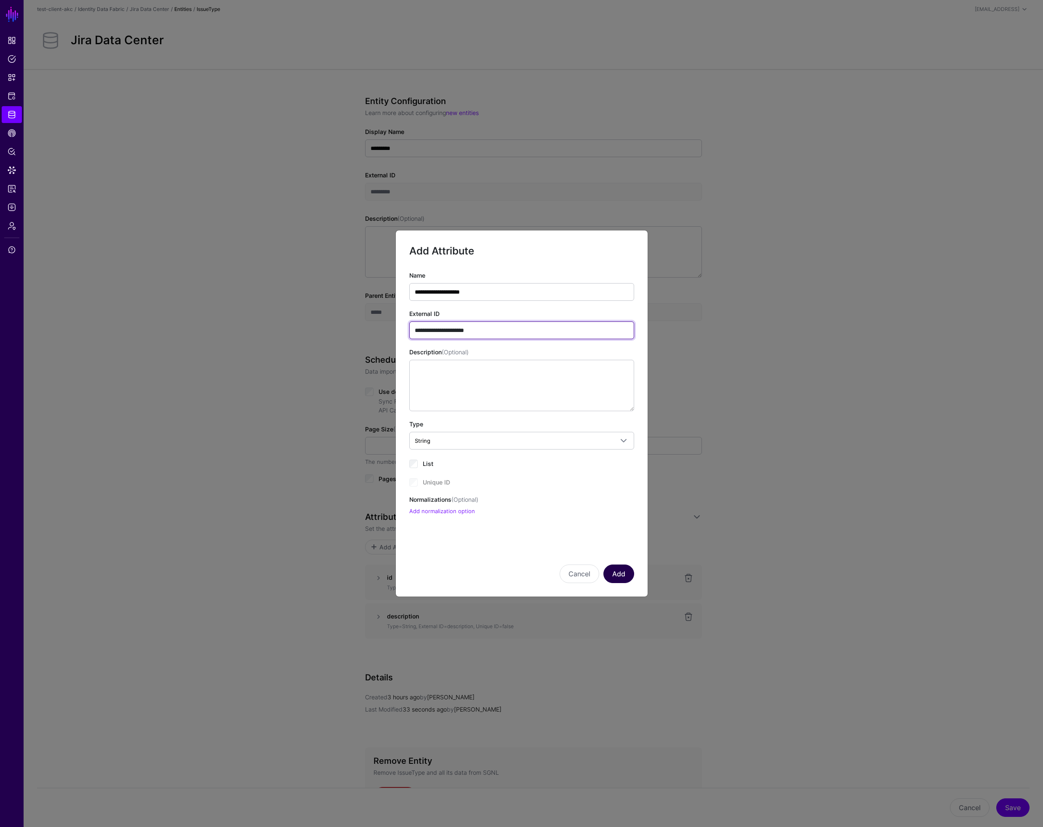
type input "**********"
click at [620, 572] on button "Add" at bounding box center [619, 573] width 31 height 19
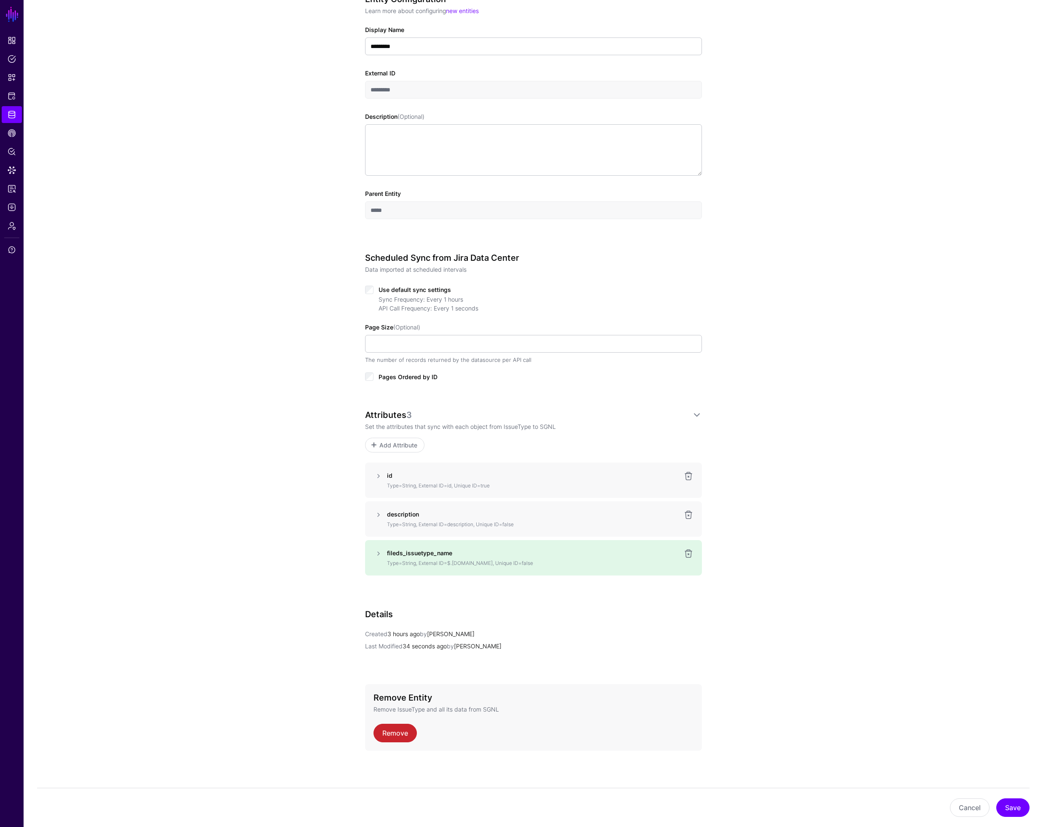
scroll to position [103, 0]
click at [685, 513] on link at bounding box center [689, 513] width 10 height 10
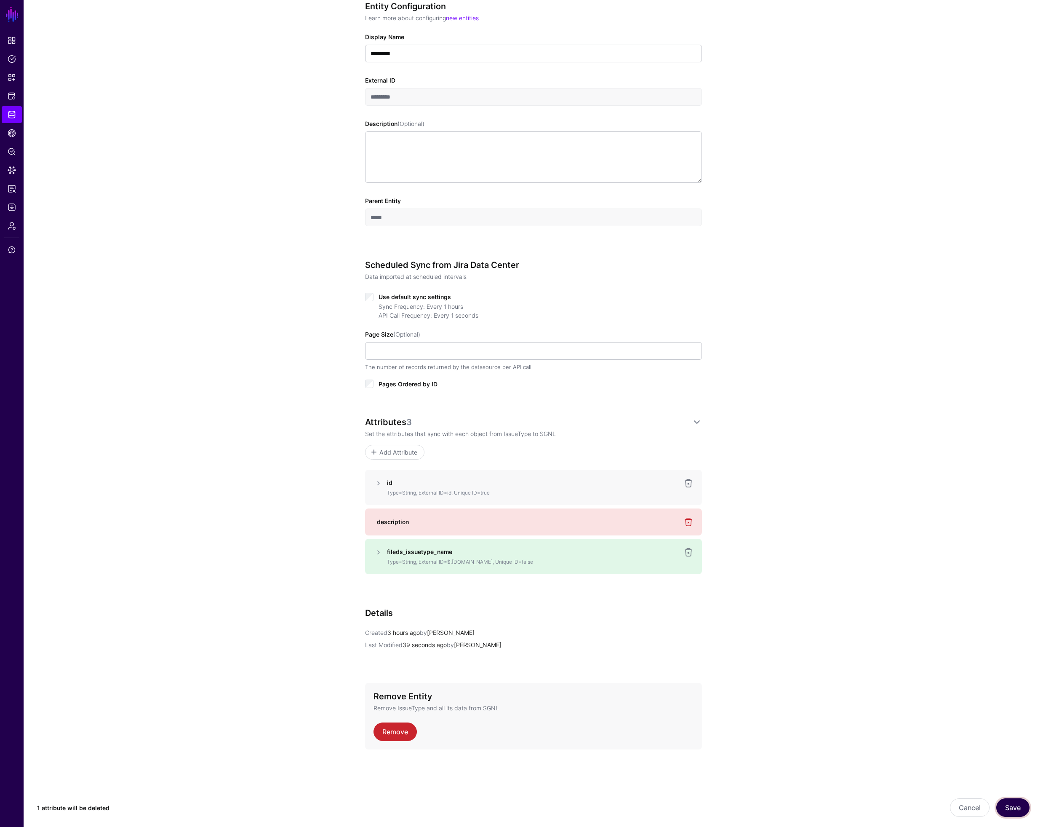
drag, startPoint x: 1017, startPoint y: 808, endPoint x: 1012, endPoint y: 805, distance: 5.9
click at [1017, 808] on button "Save" at bounding box center [1013, 807] width 33 height 19
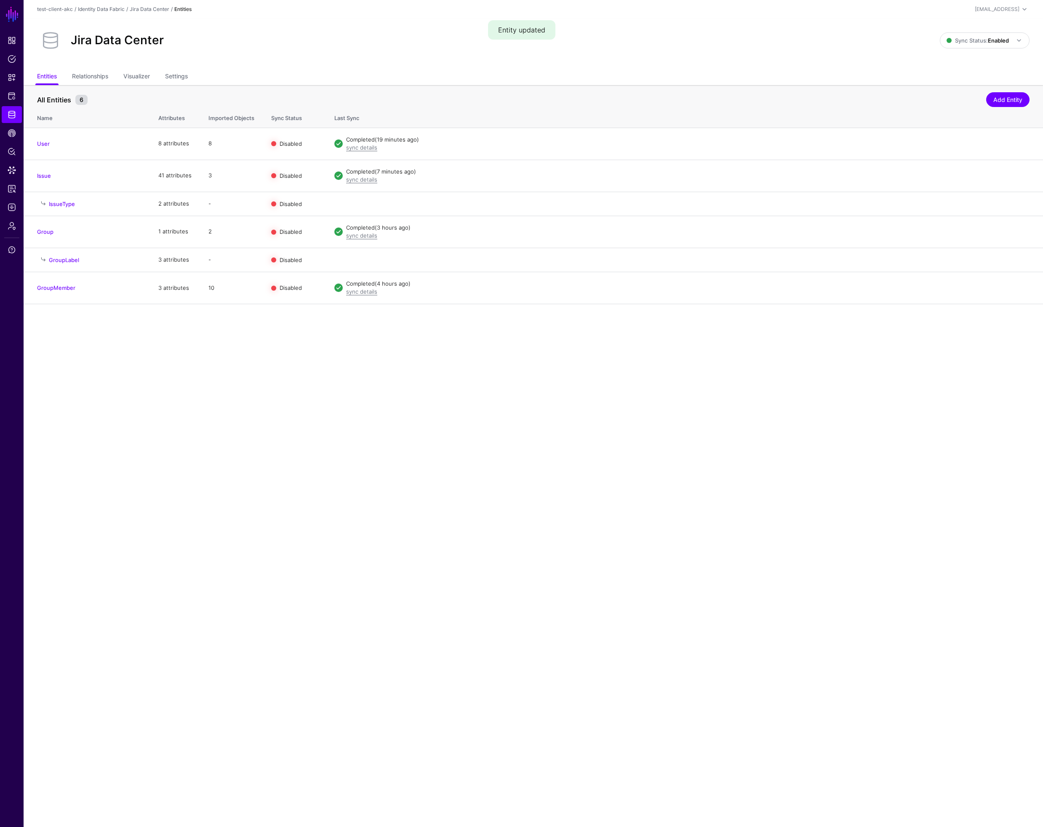
click at [69, 202] on link "IssueType" at bounding box center [62, 204] width 26 height 7
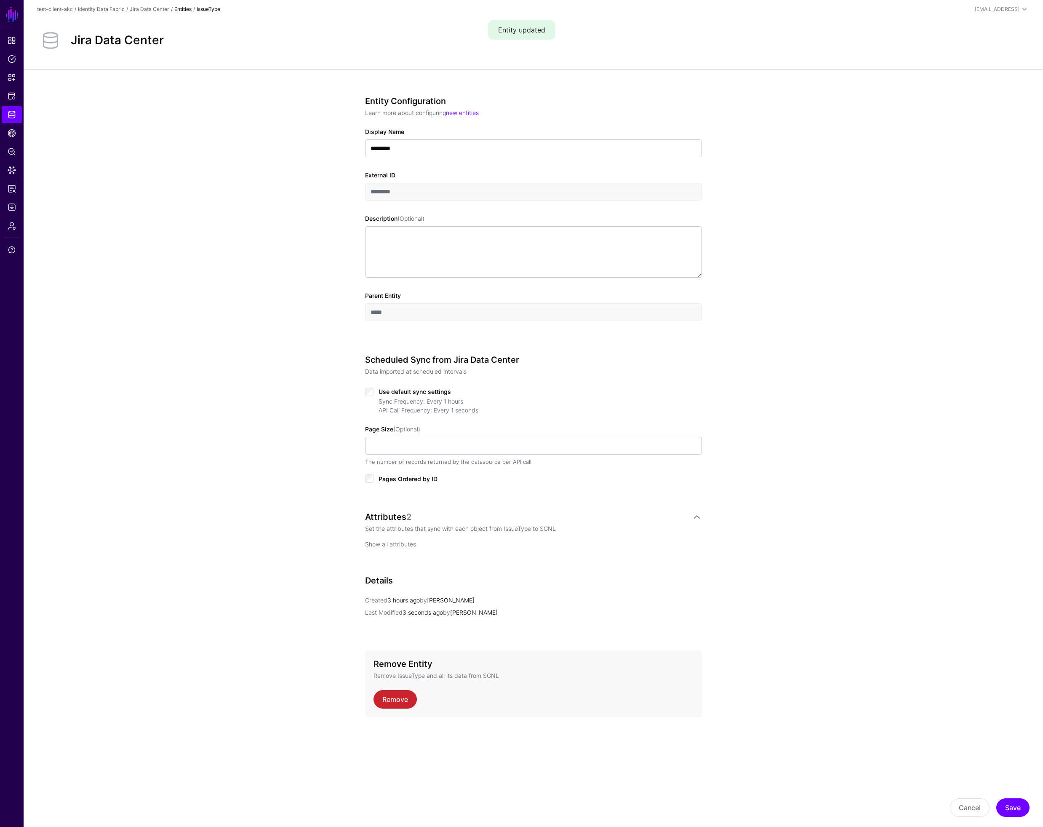
click at [400, 544] on link "Show all attributes" at bounding box center [390, 543] width 51 height 7
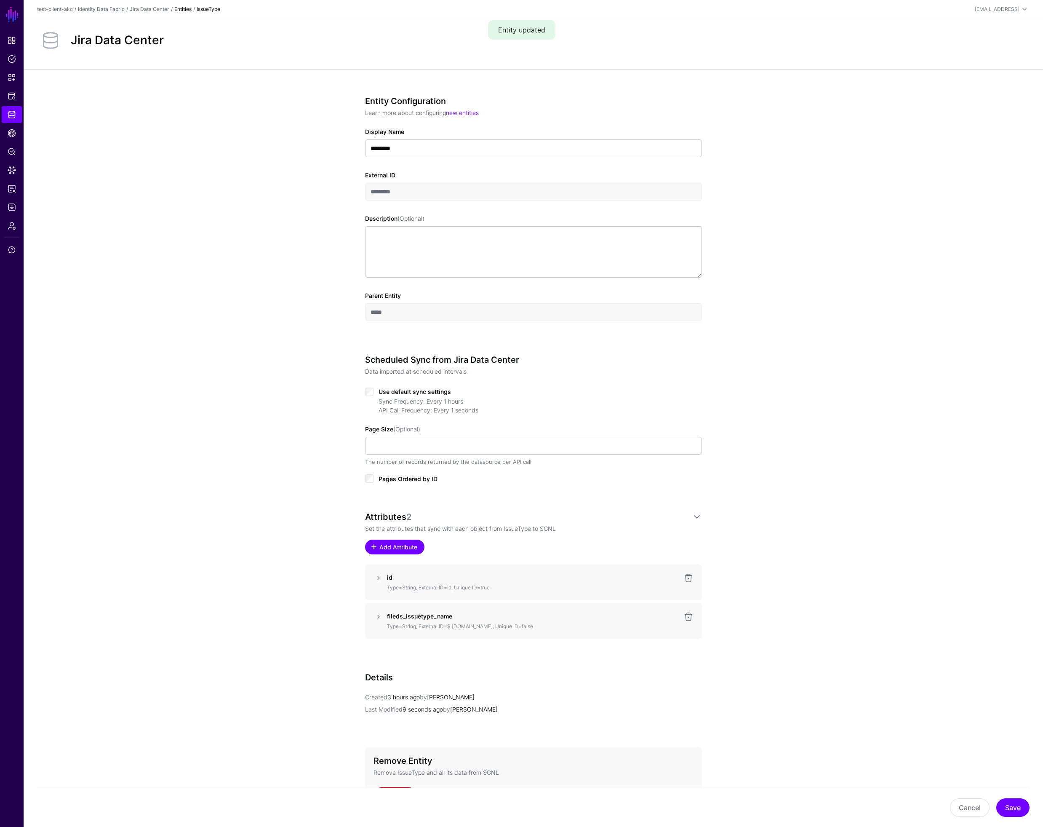
click at [406, 548] on span "Add Attribute" at bounding box center [398, 547] width 40 height 9
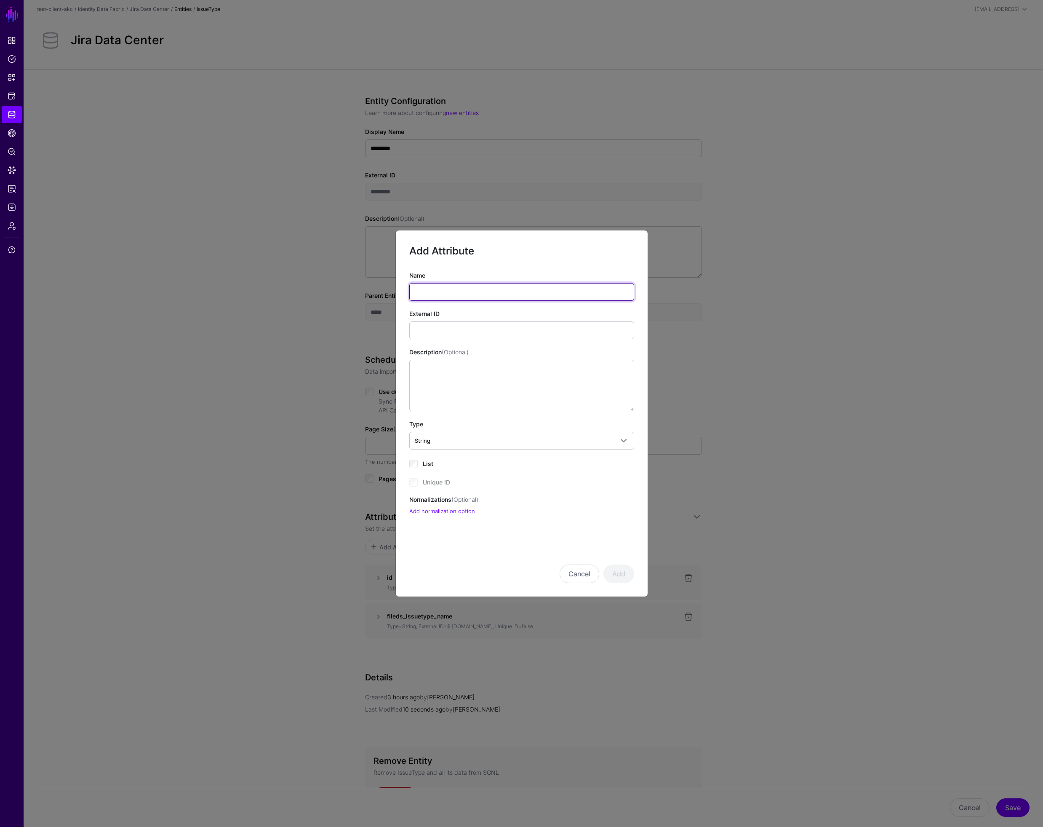
click at [441, 292] on input "Name" at bounding box center [521, 292] width 225 height 18
type input "**********"
click at [623, 574] on button "Add" at bounding box center [619, 573] width 31 height 19
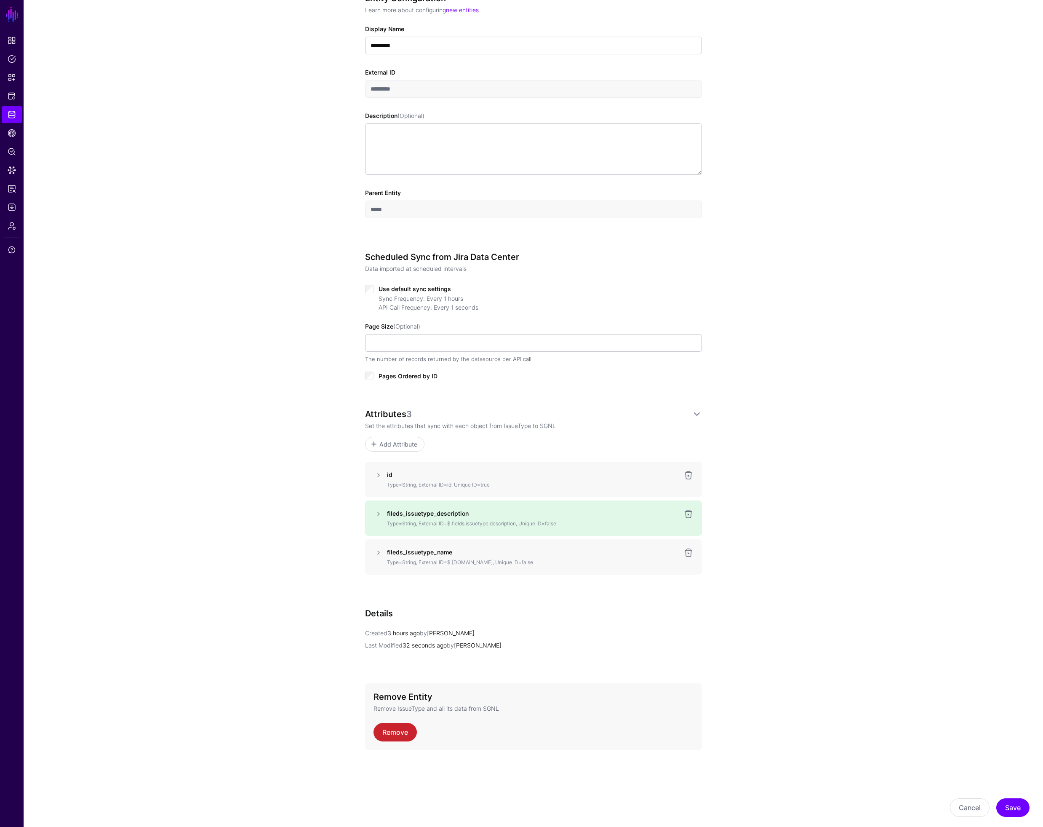
scroll to position [103, 0]
click at [688, 473] on link at bounding box center [689, 475] width 10 height 10
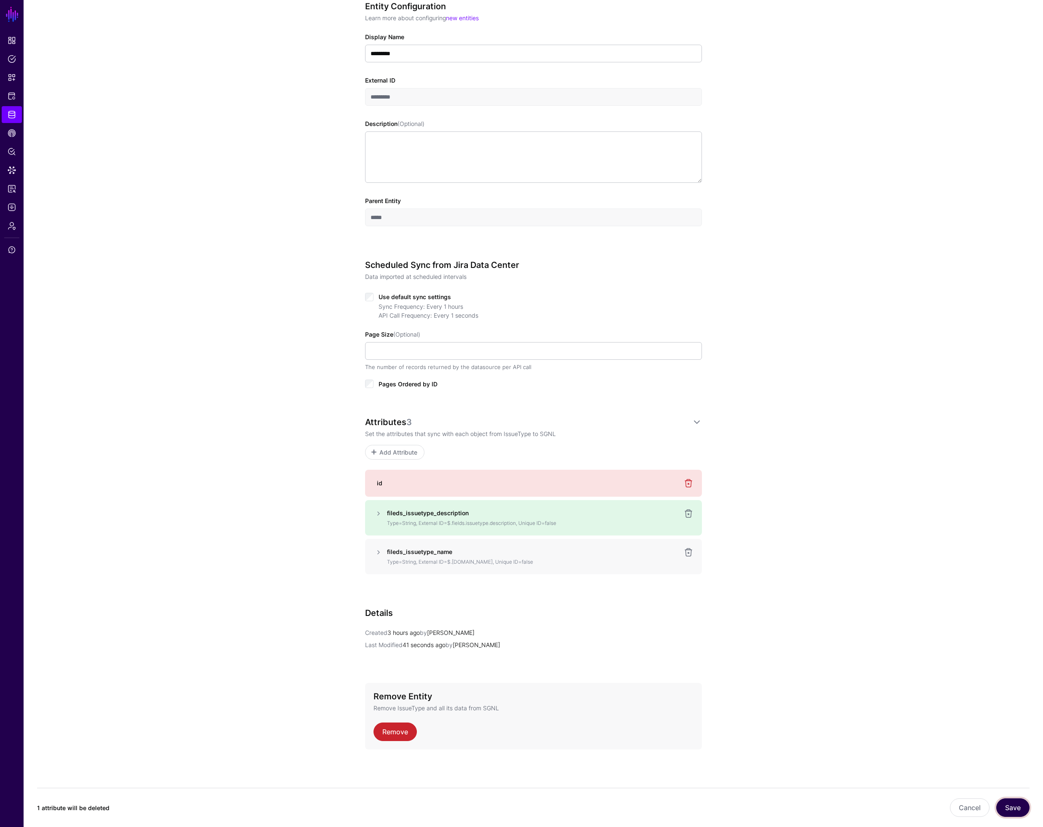
click at [1021, 812] on button "Save" at bounding box center [1013, 807] width 33 height 19
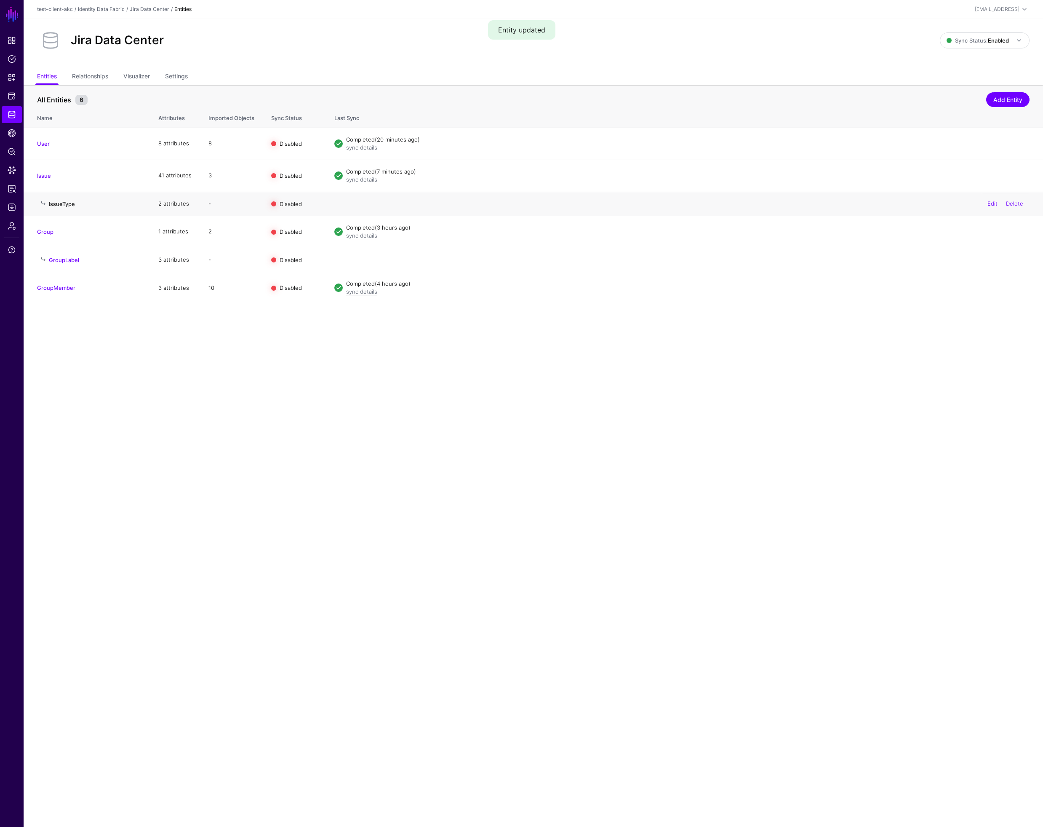
click at [64, 206] on link "IssueType" at bounding box center [62, 204] width 26 height 7
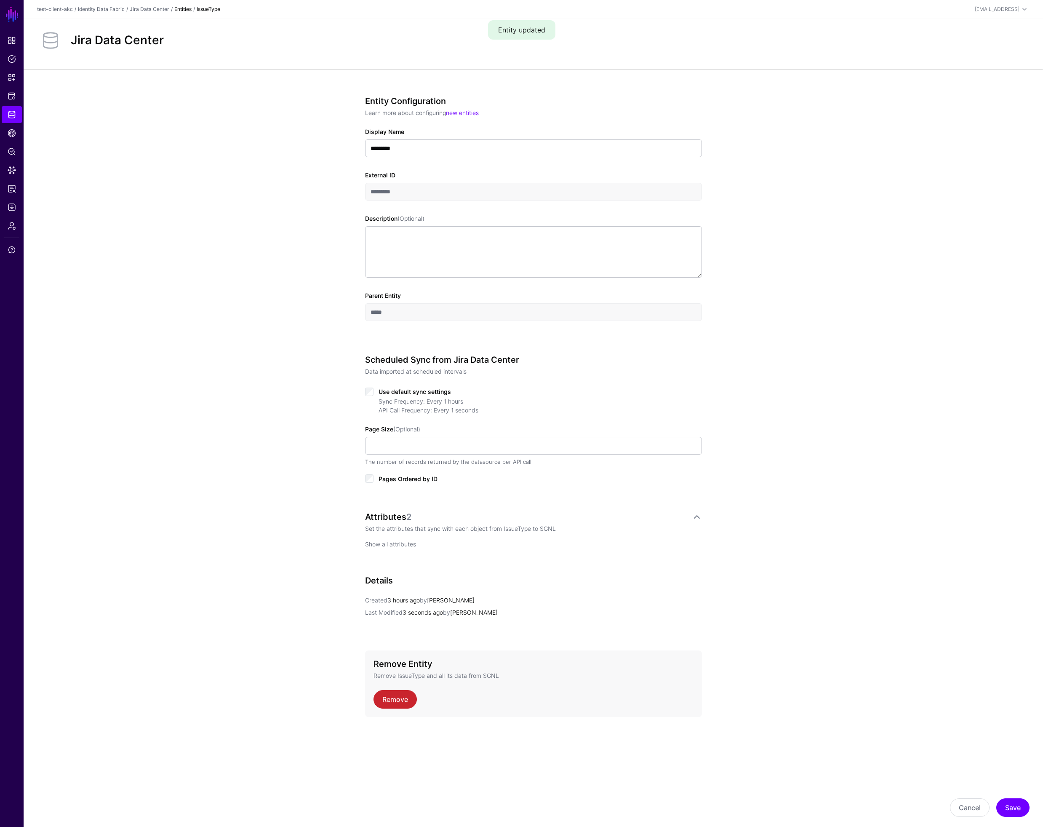
click at [398, 545] on link "Show all attributes" at bounding box center [390, 543] width 51 height 7
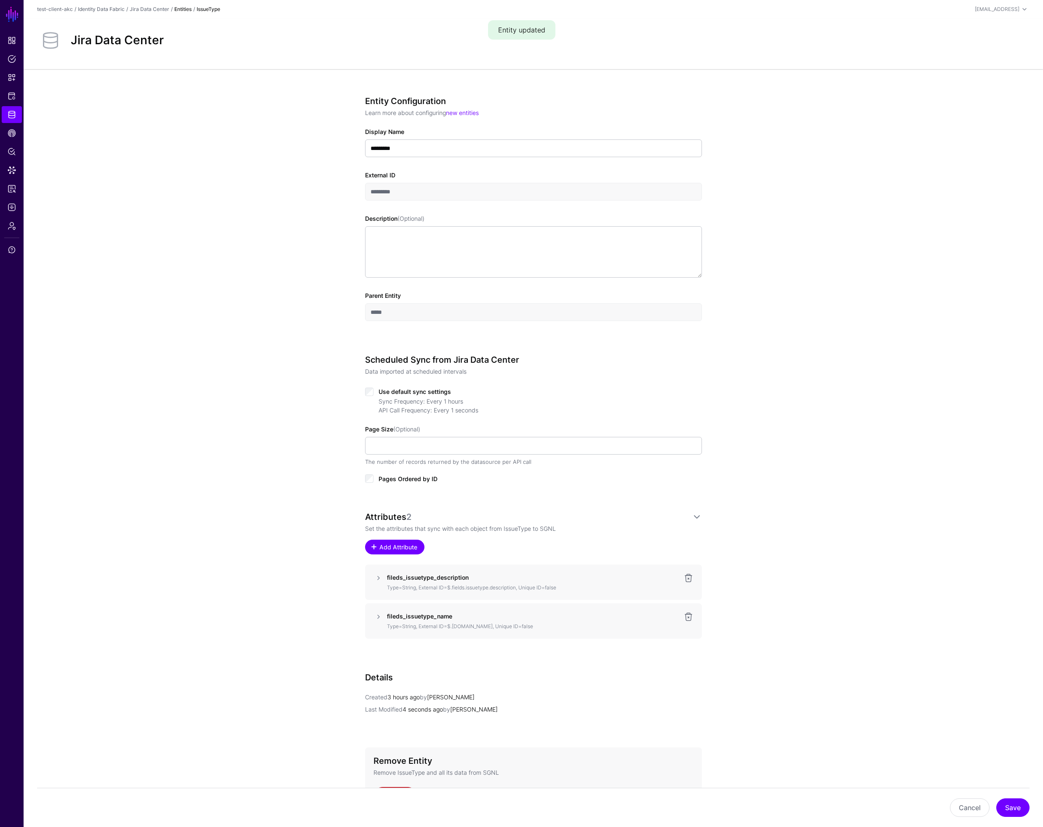
click at [400, 546] on span "Add Attribute" at bounding box center [398, 547] width 40 height 9
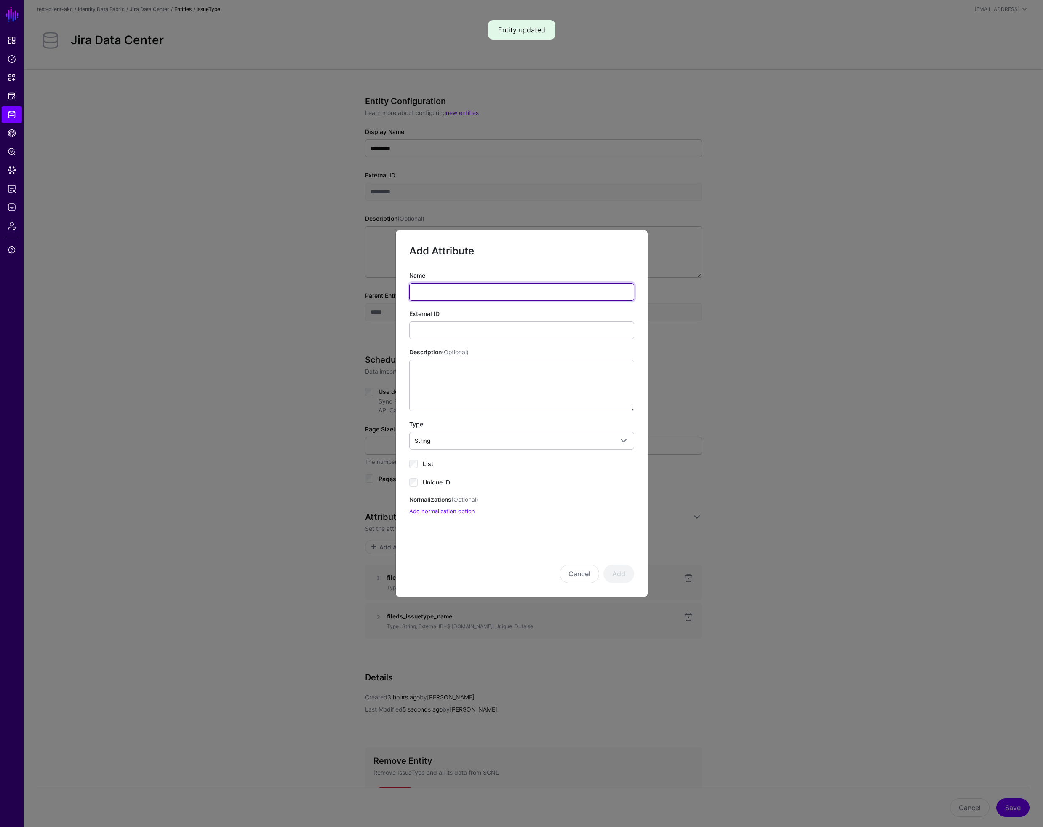
click at [442, 291] on input "Name" at bounding box center [521, 292] width 225 height 18
type input "**********"
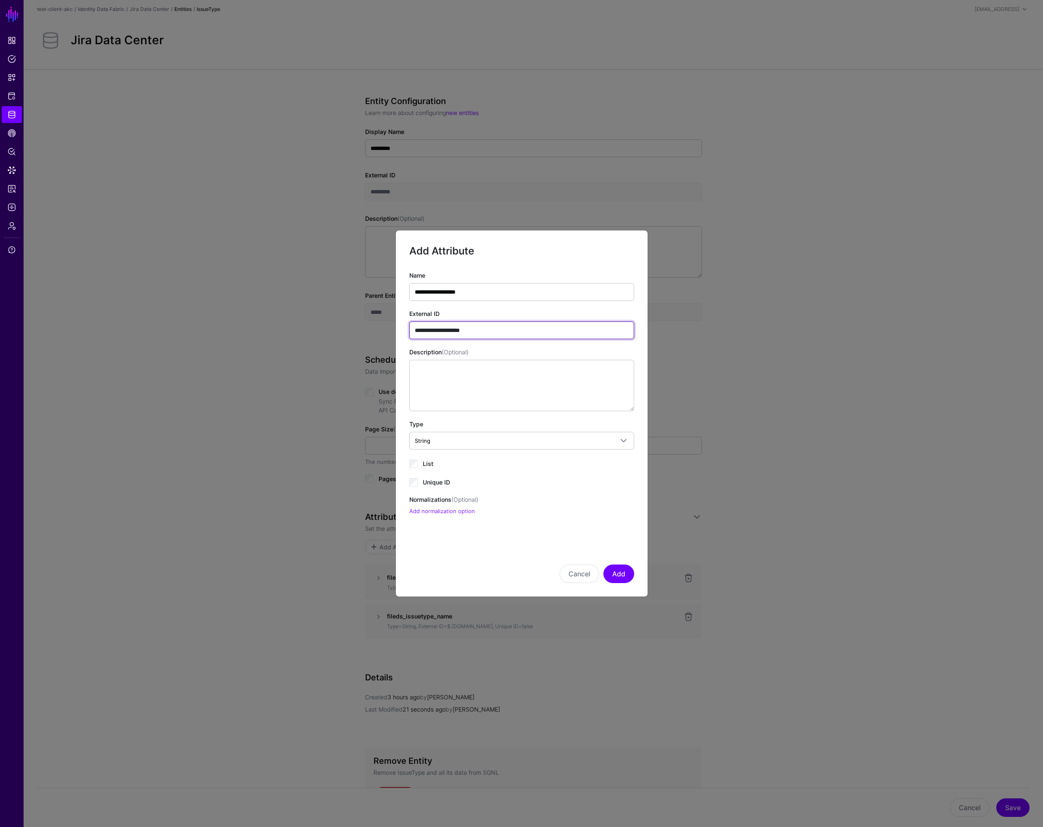
type input "**********"
click at [626, 576] on button "Add" at bounding box center [619, 573] width 31 height 19
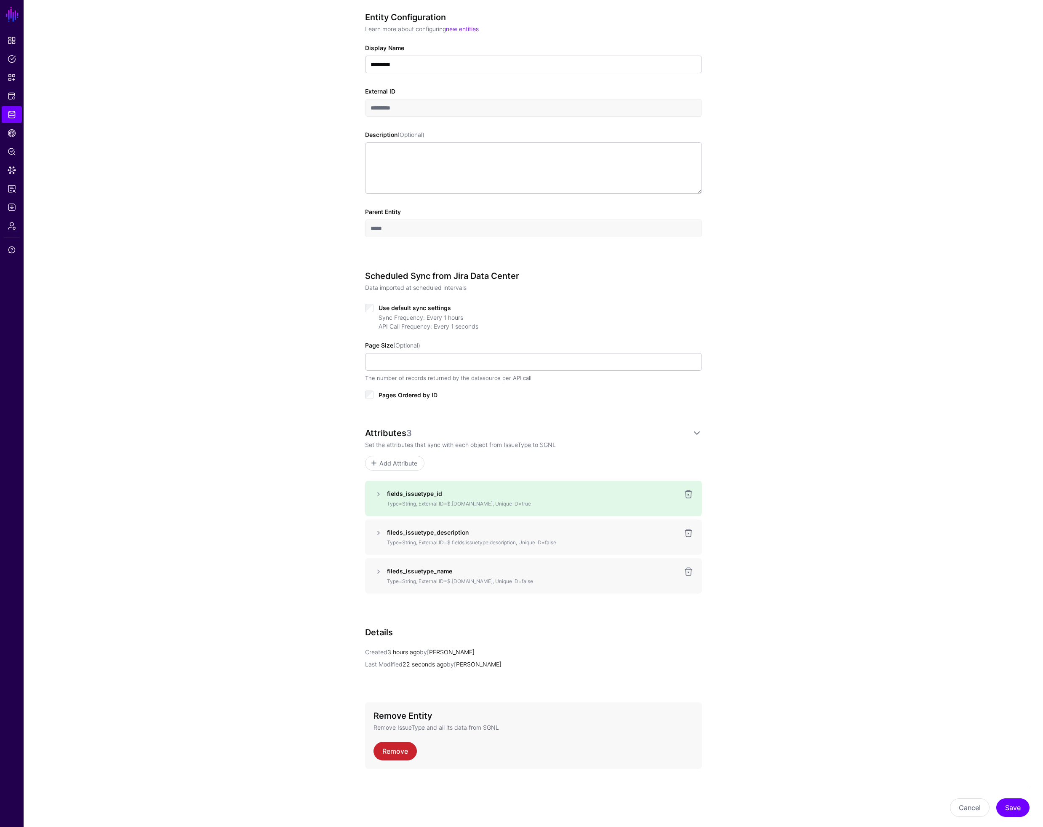
scroll to position [103, 0]
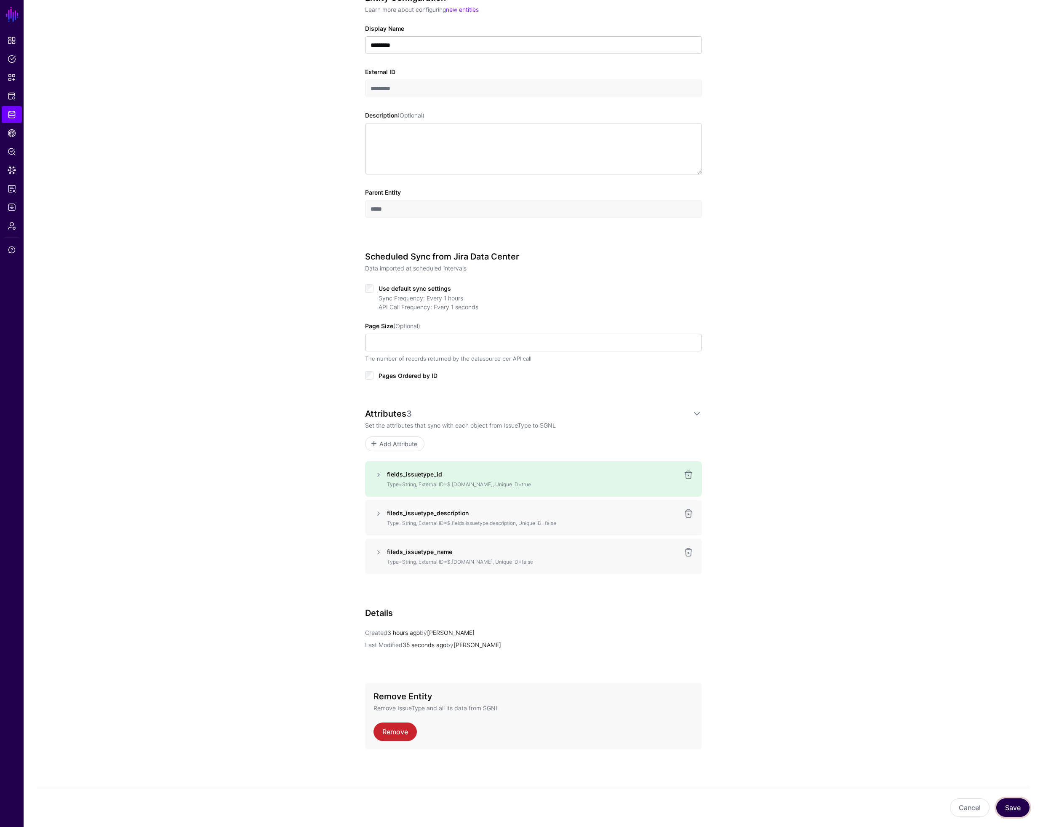
click at [1015, 807] on button "Save" at bounding box center [1013, 807] width 33 height 19
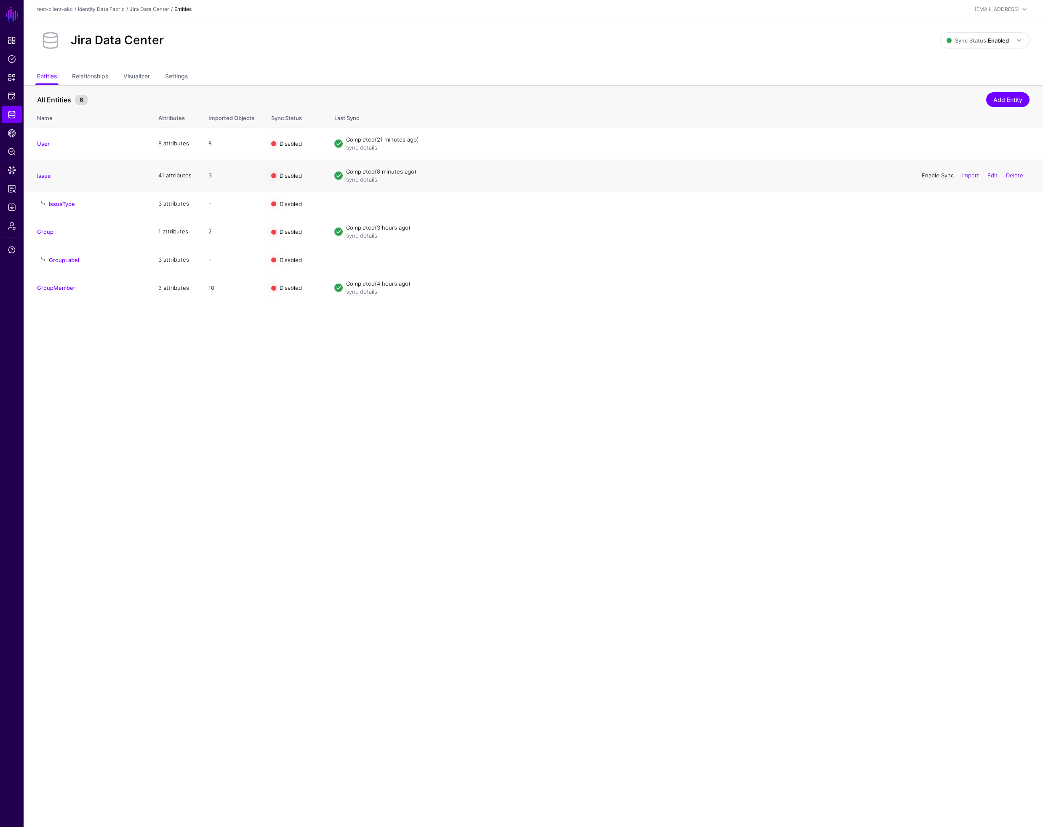
click at [935, 175] on link "Enable Sync" at bounding box center [938, 175] width 32 height 7
click at [924, 173] on link "Disable Sync" at bounding box center [937, 175] width 33 height 7
click at [940, 175] on link "Enable Sync" at bounding box center [938, 175] width 32 height 7
click at [11, 170] on span "Data Lens" at bounding box center [12, 170] width 8 height 8
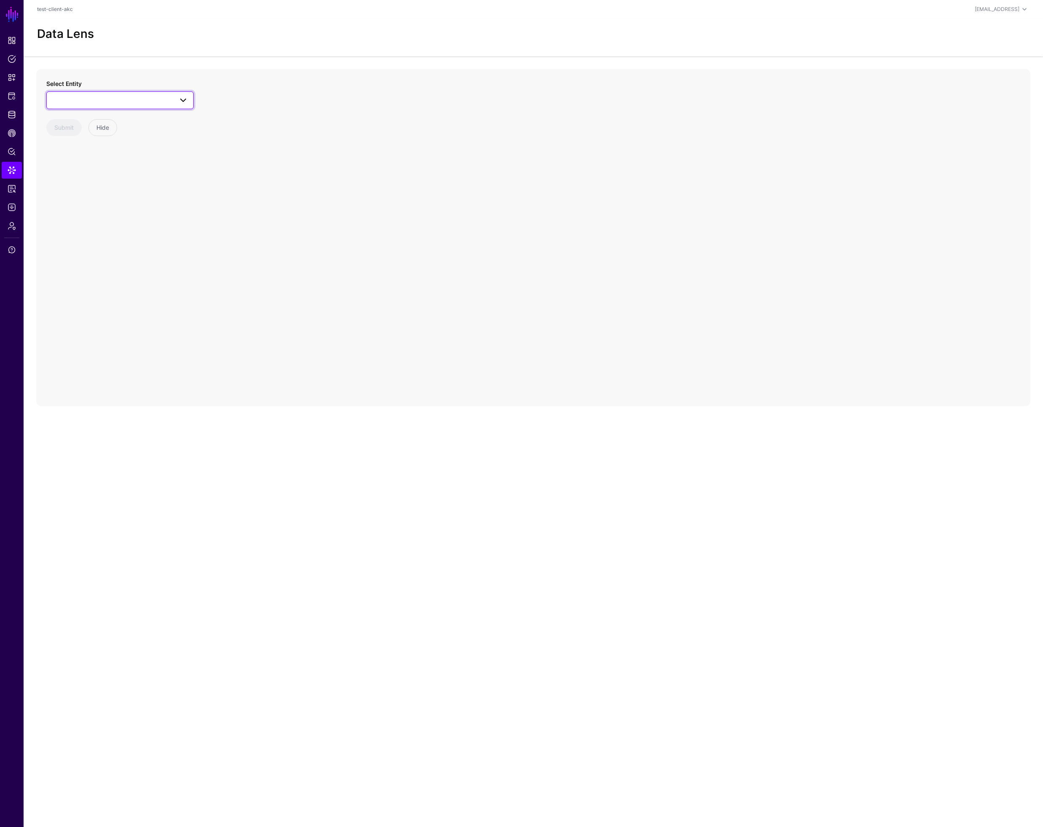
click at [93, 103] on span at bounding box center [120, 100] width 136 height 10
click at [93, 214] on div "IssueType" at bounding box center [124, 218] width 126 height 8
click at [94, 100] on span "IssueType" at bounding box center [112, 100] width 121 height 9
click at [96, 202] on div "Issue" at bounding box center [124, 204] width 126 height 8
drag, startPoint x: 572, startPoint y: 230, endPoint x: 600, endPoint y: 230, distance: 28.6
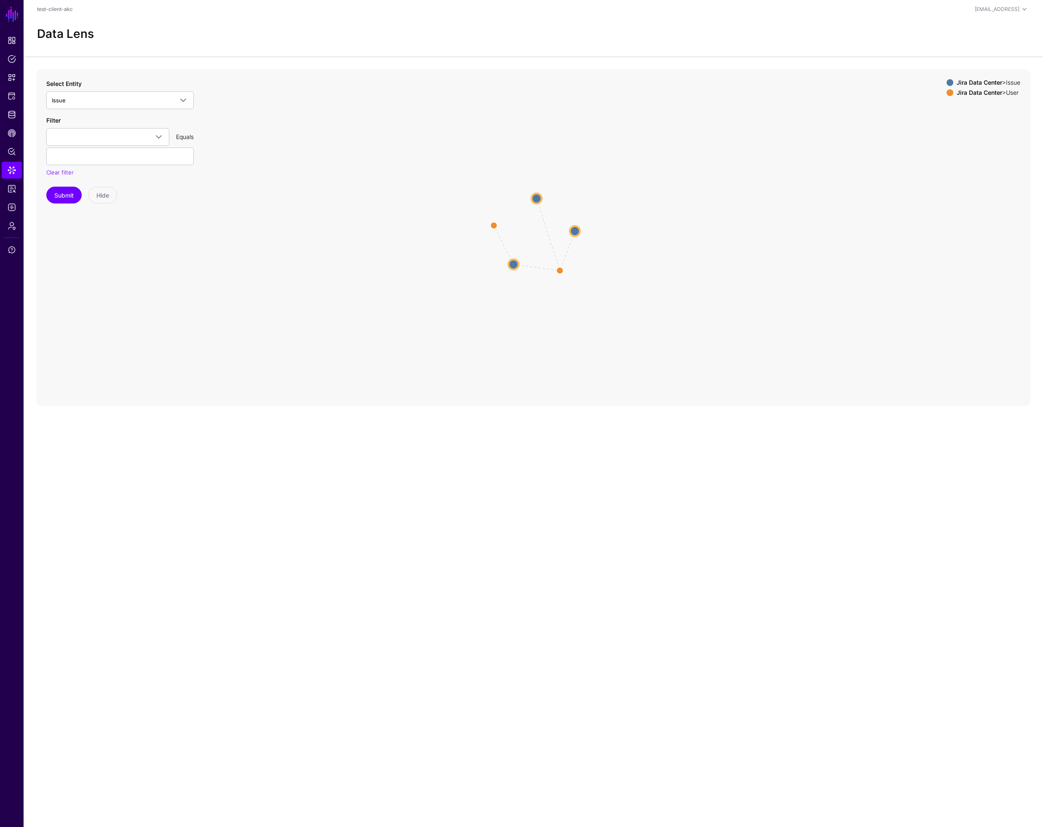
click at [580, 230] on circle at bounding box center [575, 231] width 10 height 10
click at [537, 195] on circle at bounding box center [537, 196] width 10 height 10
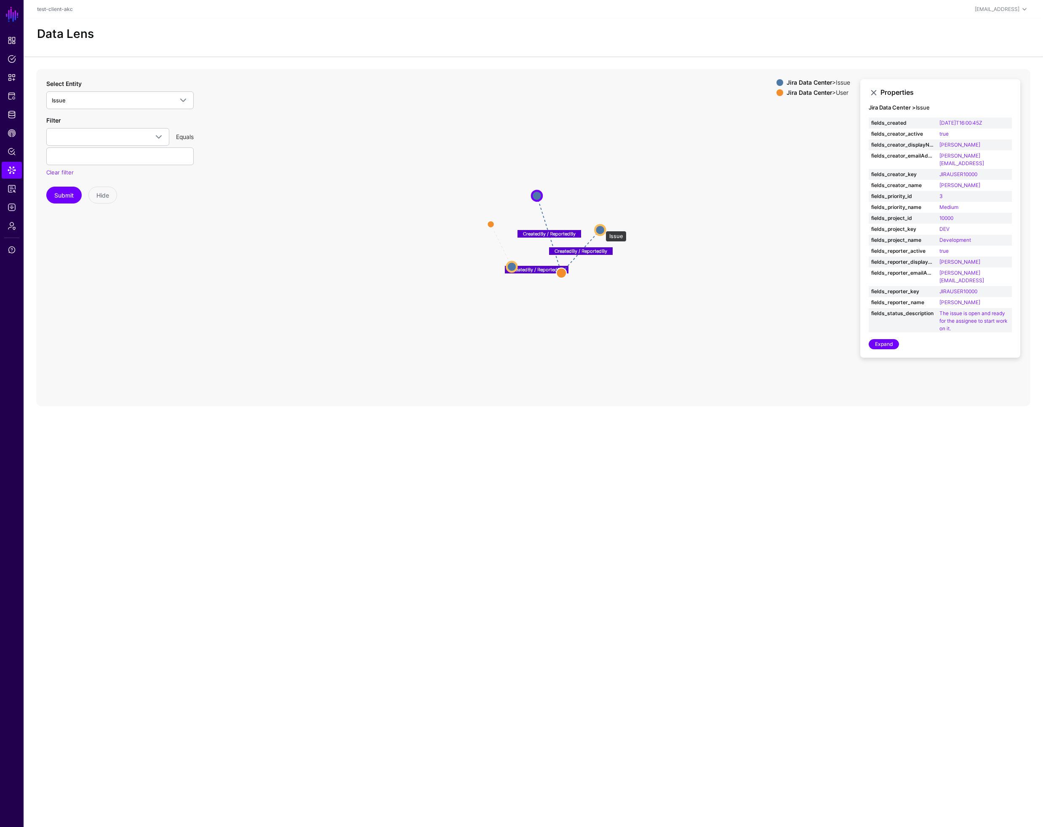
drag, startPoint x: 602, startPoint y: 227, endPoint x: 619, endPoint y: 230, distance: 17.1
click at [605, 230] on circle at bounding box center [600, 230] width 10 height 10
drag, startPoint x: 511, startPoint y: 267, endPoint x: 497, endPoint y: 276, distance: 16.7
click at [497, 276] on circle at bounding box center [502, 274] width 10 height 10
drag, startPoint x: 488, startPoint y: 224, endPoint x: 439, endPoint y: 220, distance: 49.4
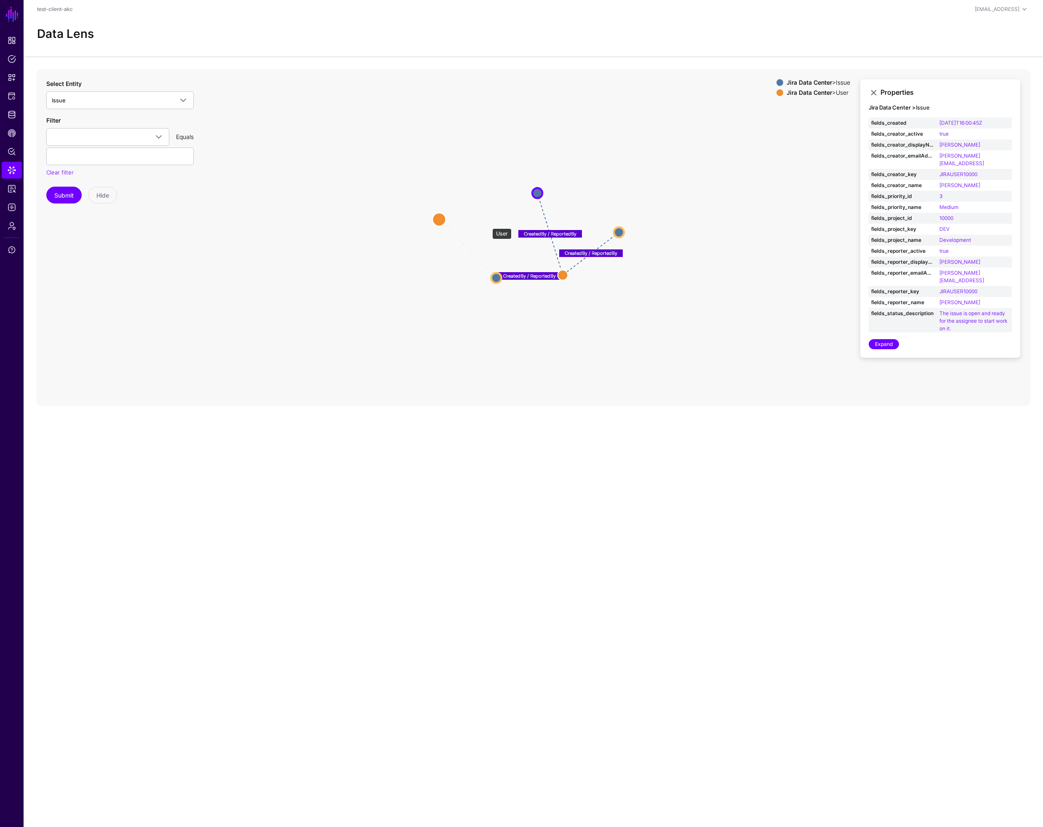
click at [439, 220] on circle at bounding box center [439, 219] width 13 height 13
click at [438, 219] on circle at bounding box center [438, 218] width 13 height 13
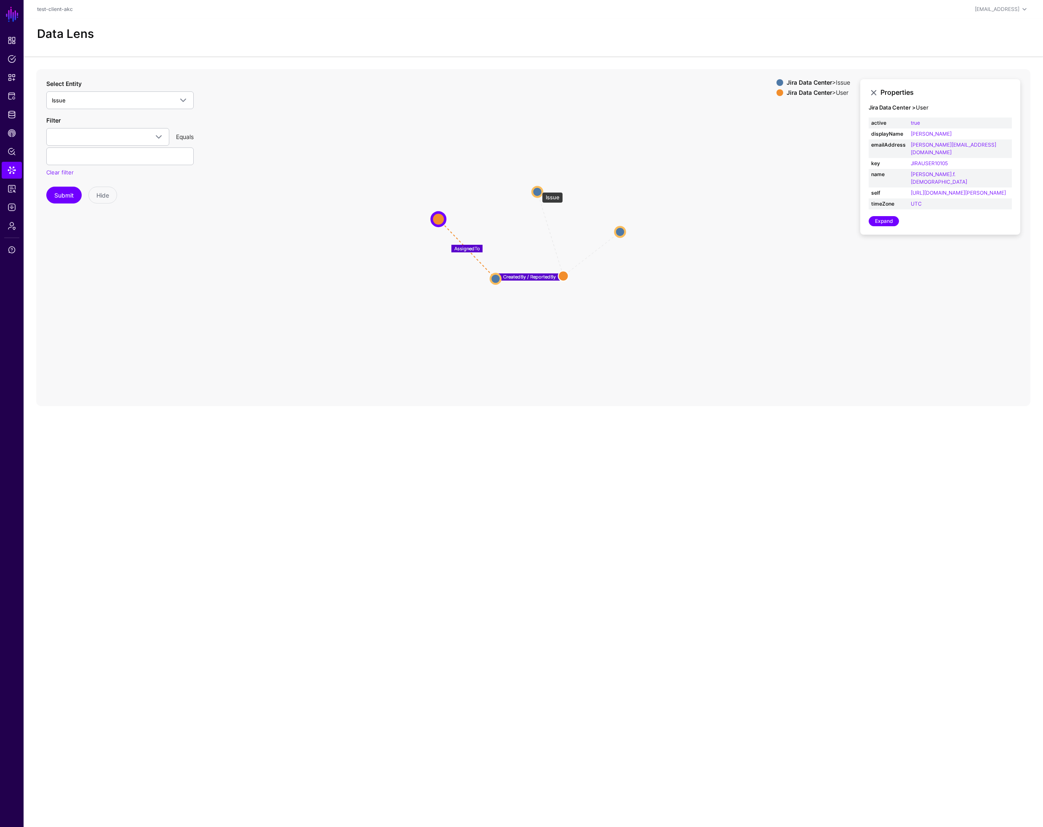
click at [538, 188] on circle at bounding box center [537, 192] width 10 height 10
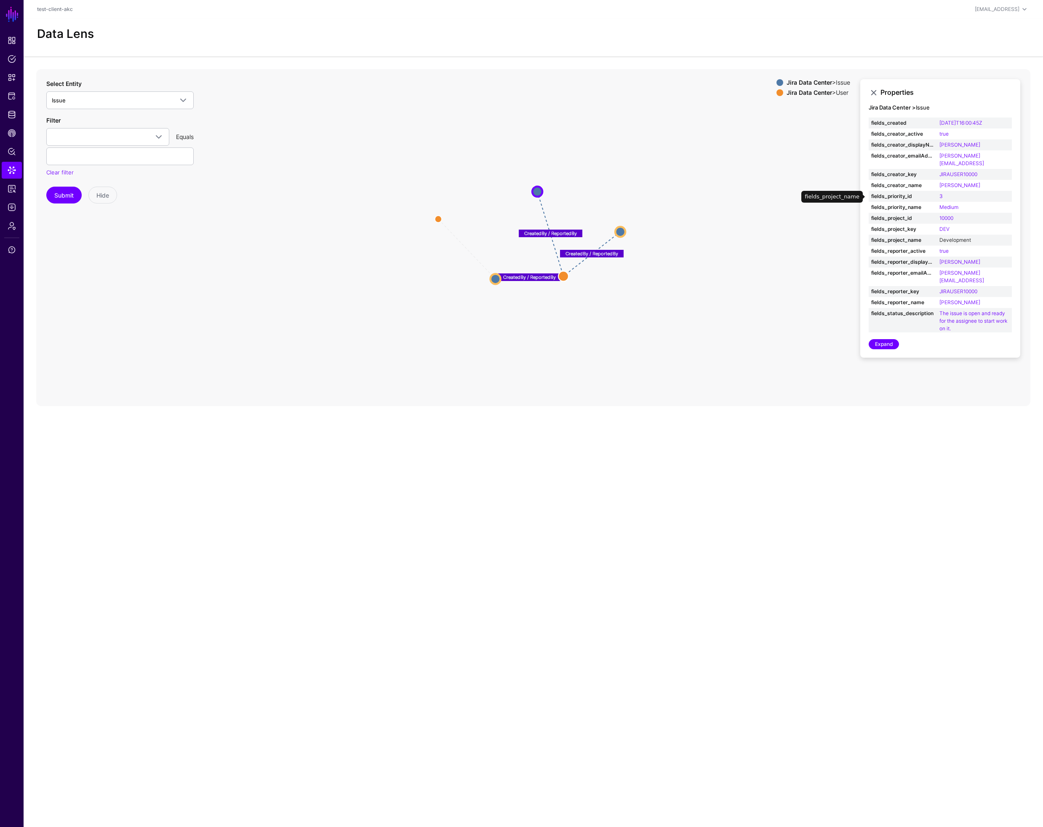
scroll to position [104, 0]
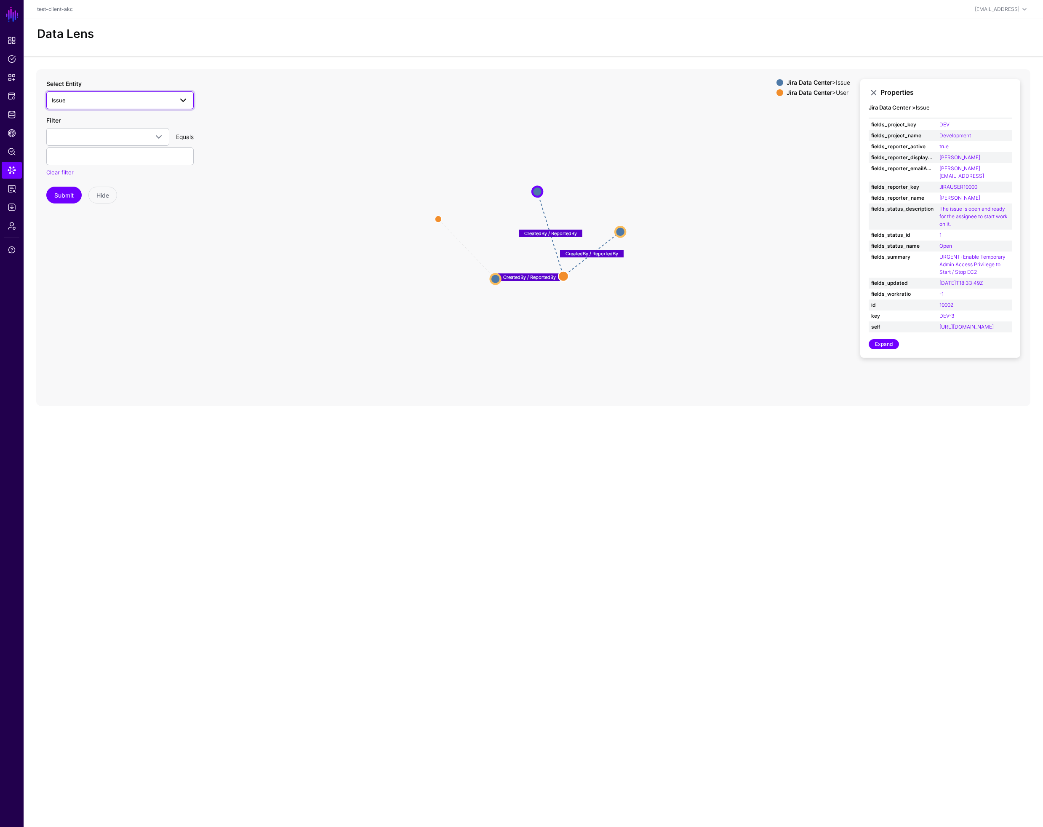
click at [91, 102] on span "Issue" at bounding box center [112, 100] width 121 height 9
click at [104, 217] on div "IssueType" at bounding box center [124, 218] width 126 height 8
click at [763, 310] on icon at bounding box center [533, 237] width 995 height 337
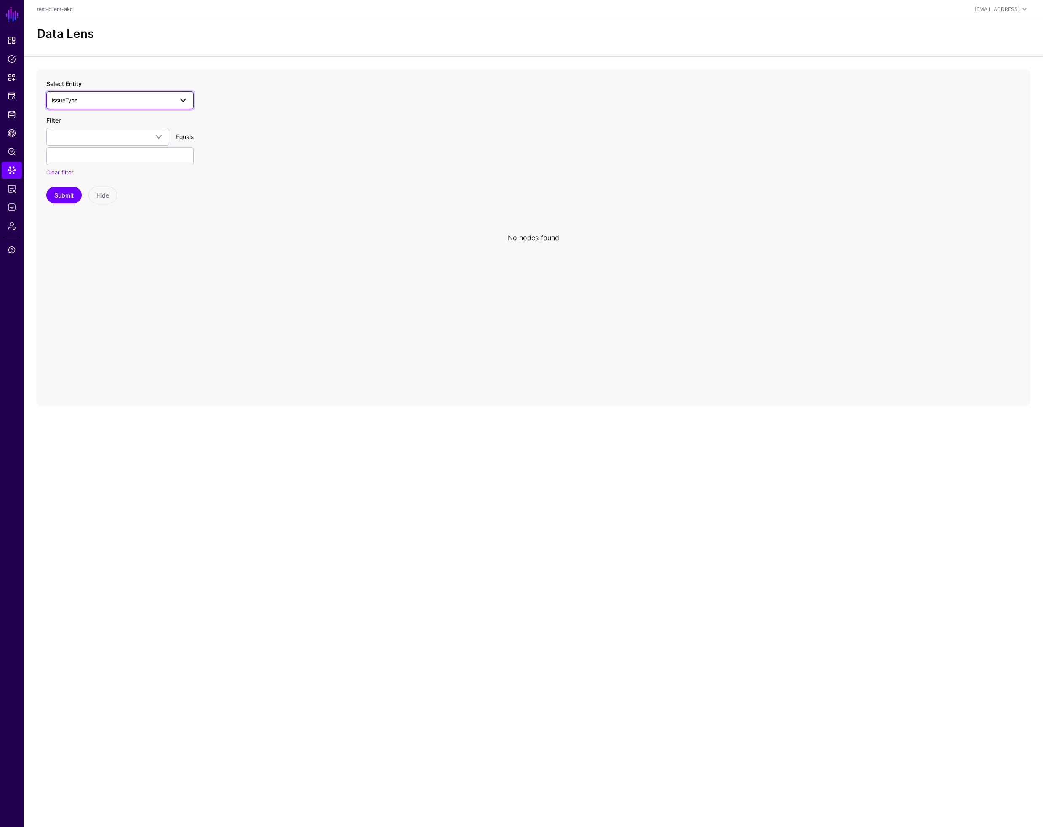
click at [86, 98] on span "IssueType" at bounding box center [112, 100] width 121 height 9
click at [99, 203] on div "Issue" at bounding box center [124, 204] width 126 height 8
click at [513, 262] on circle at bounding box center [514, 264] width 10 height 10
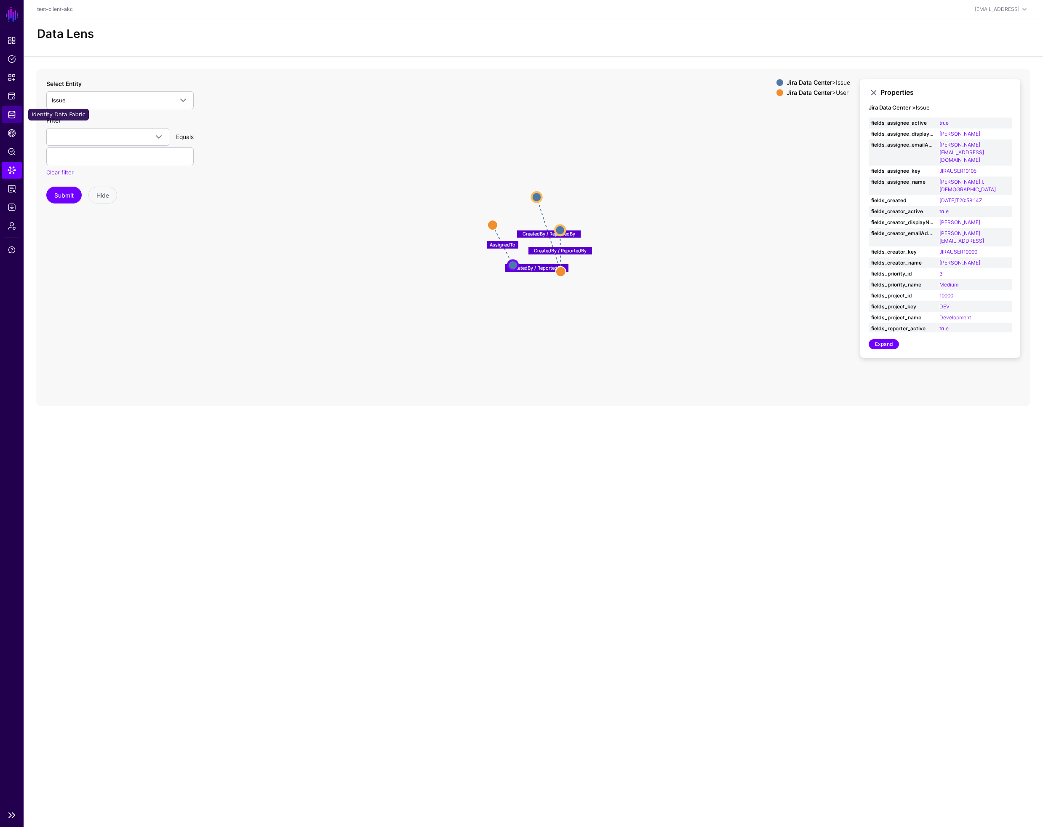
click at [10, 116] on span "Identity Data Fabric" at bounding box center [12, 114] width 8 height 8
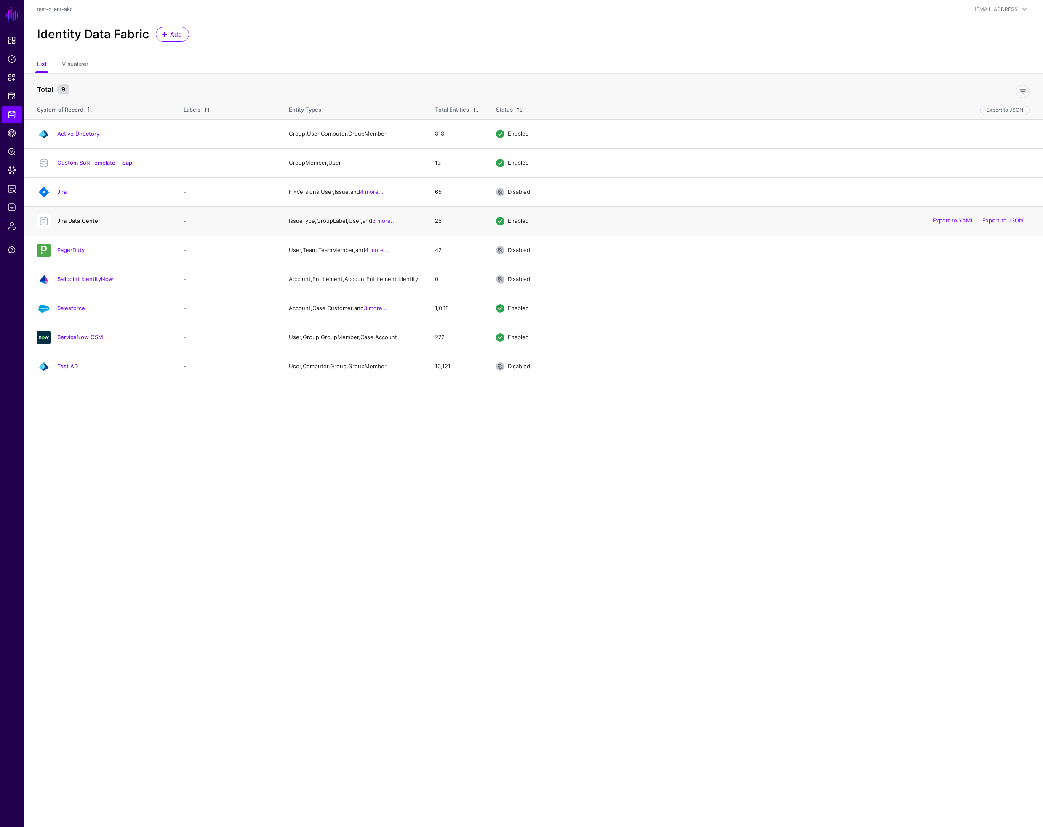
click at [86, 222] on link "Jira Data Center" at bounding box center [78, 220] width 43 height 7
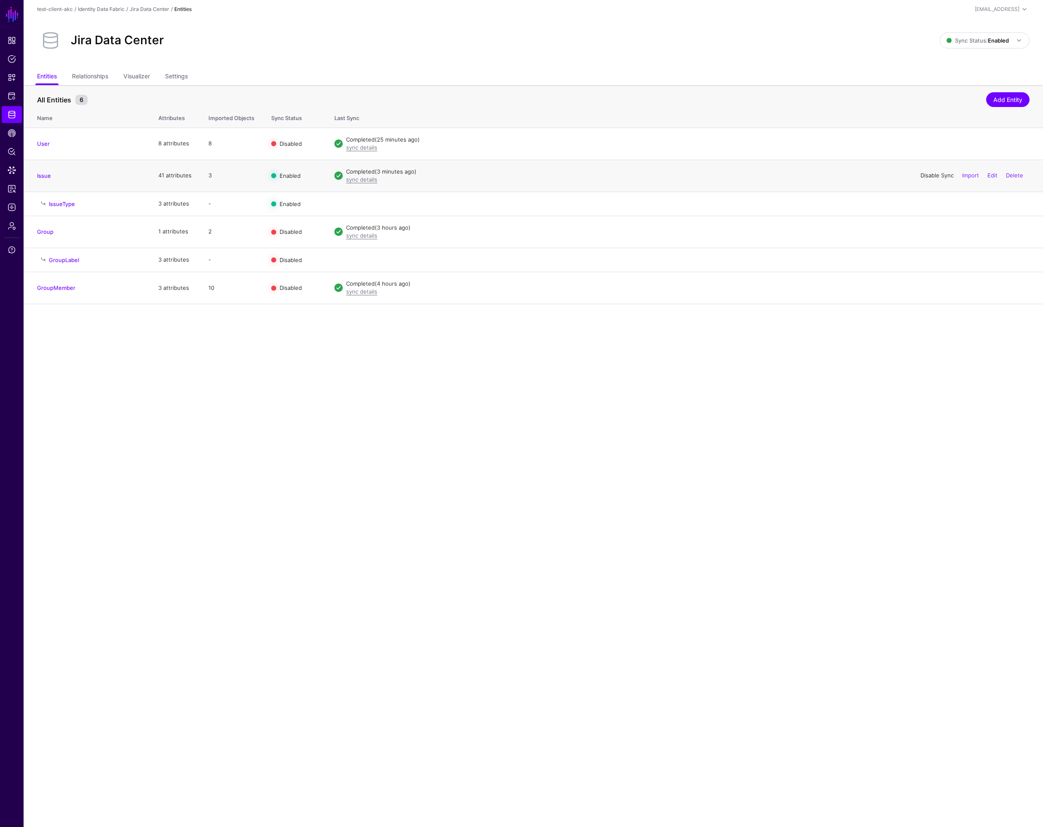
click at [938, 175] on link "Disable Sync" at bounding box center [937, 175] width 33 height 7
click at [938, 174] on link "Enable Sync" at bounding box center [938, 175] width 32 height 7
click at [922, 174] on link "Disable Sync" at bounding box center [937, 175] width 33 height 7
